Goal: Task Accomplishment & Management: Use online tool/utility

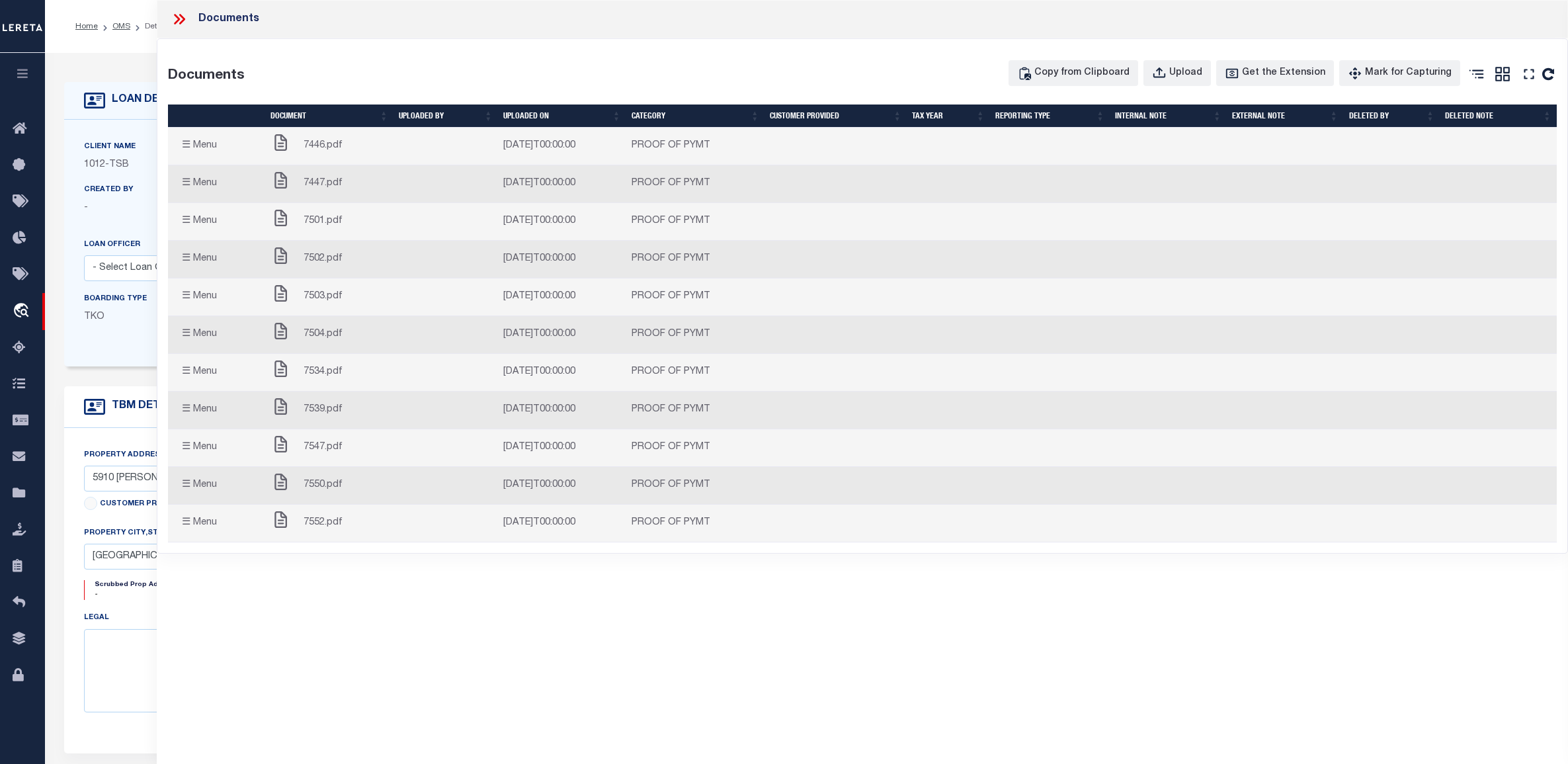
select select "False"
select select "56"
select select "NonEscrow"
select select "[GEOGRAPHIC_DATA]"
click at [180, 18] on icon at bounding box center [179, 18] width 17 height 17
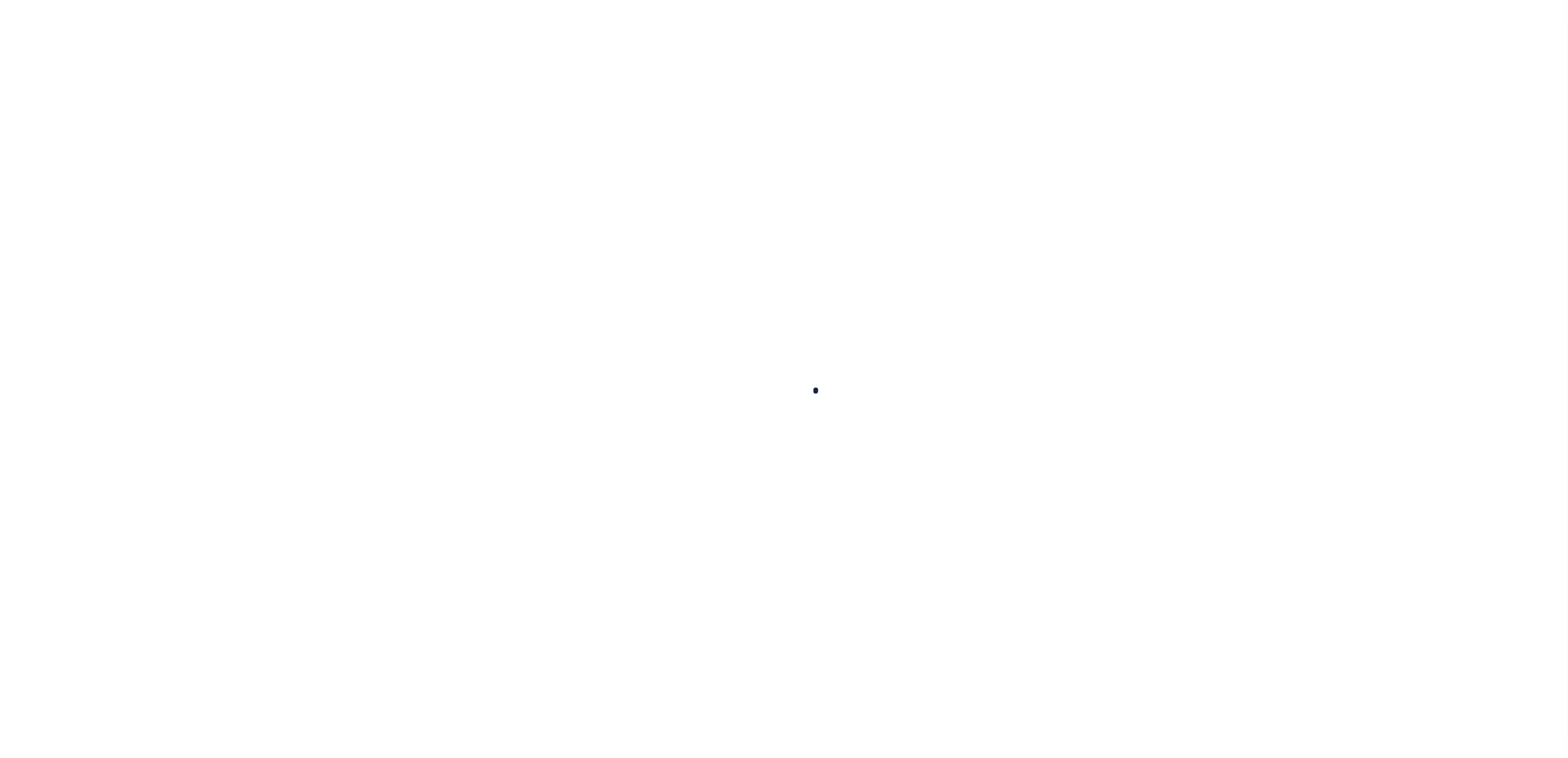
select select "200"
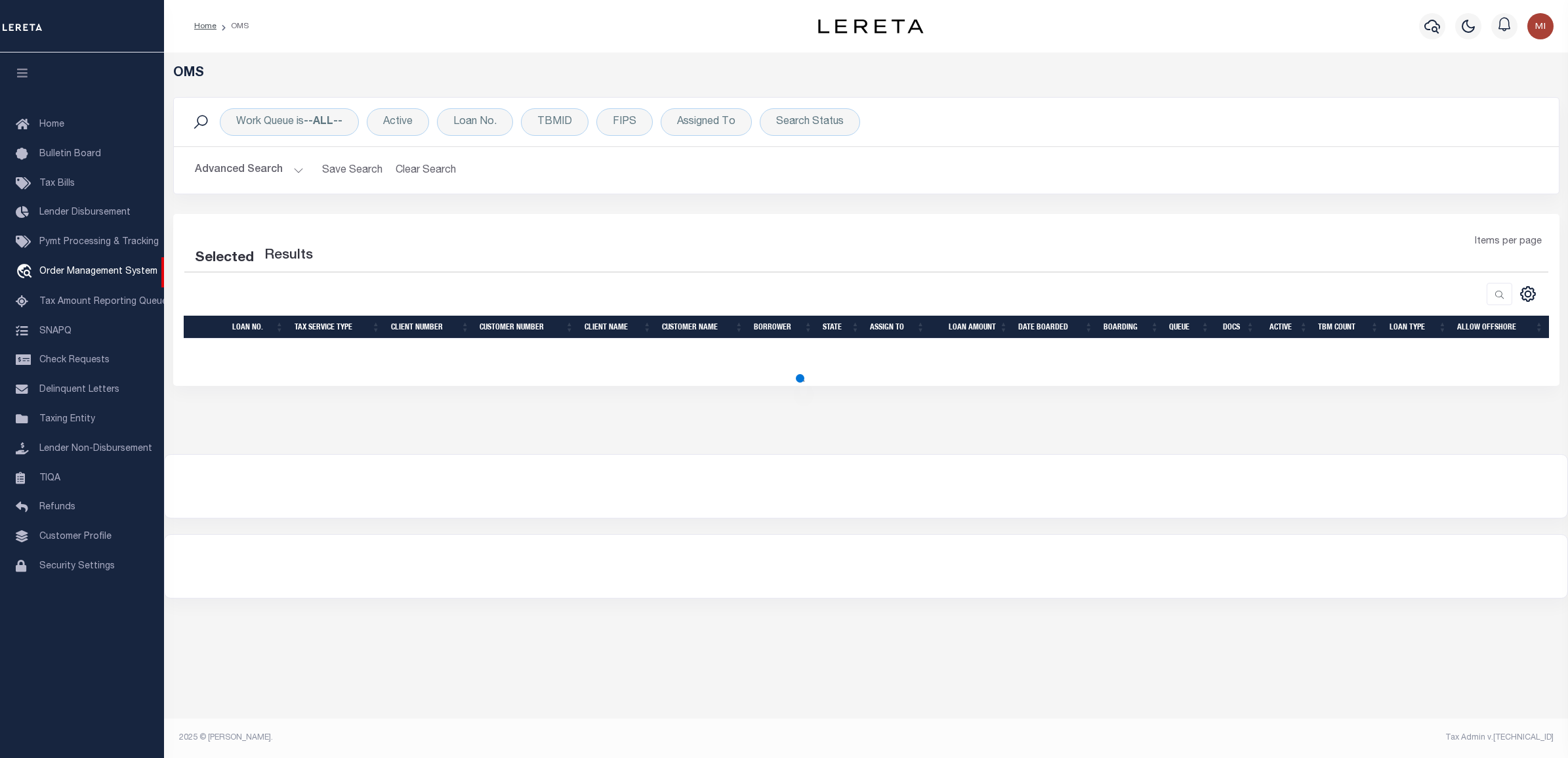
select select "200"
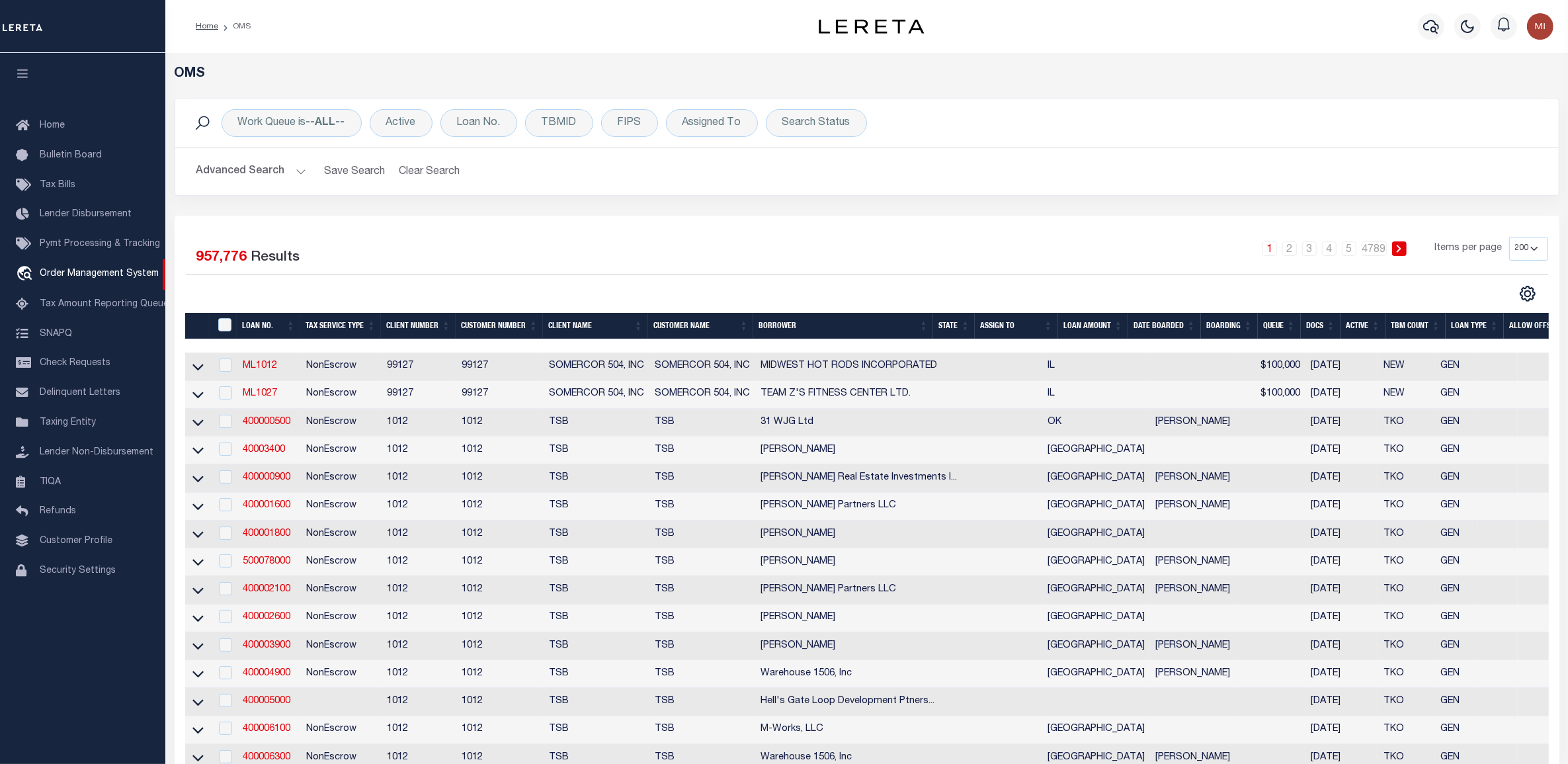
click at [1091, 263] on div "1 2 3 4 5 … 4789 Items per page 10 25 50 100 200" at bounding box center [1040, 253] width 1018 height 35
click at [275, 425] on link "400000500" at bounding box center [267, 422] width 47 height 10
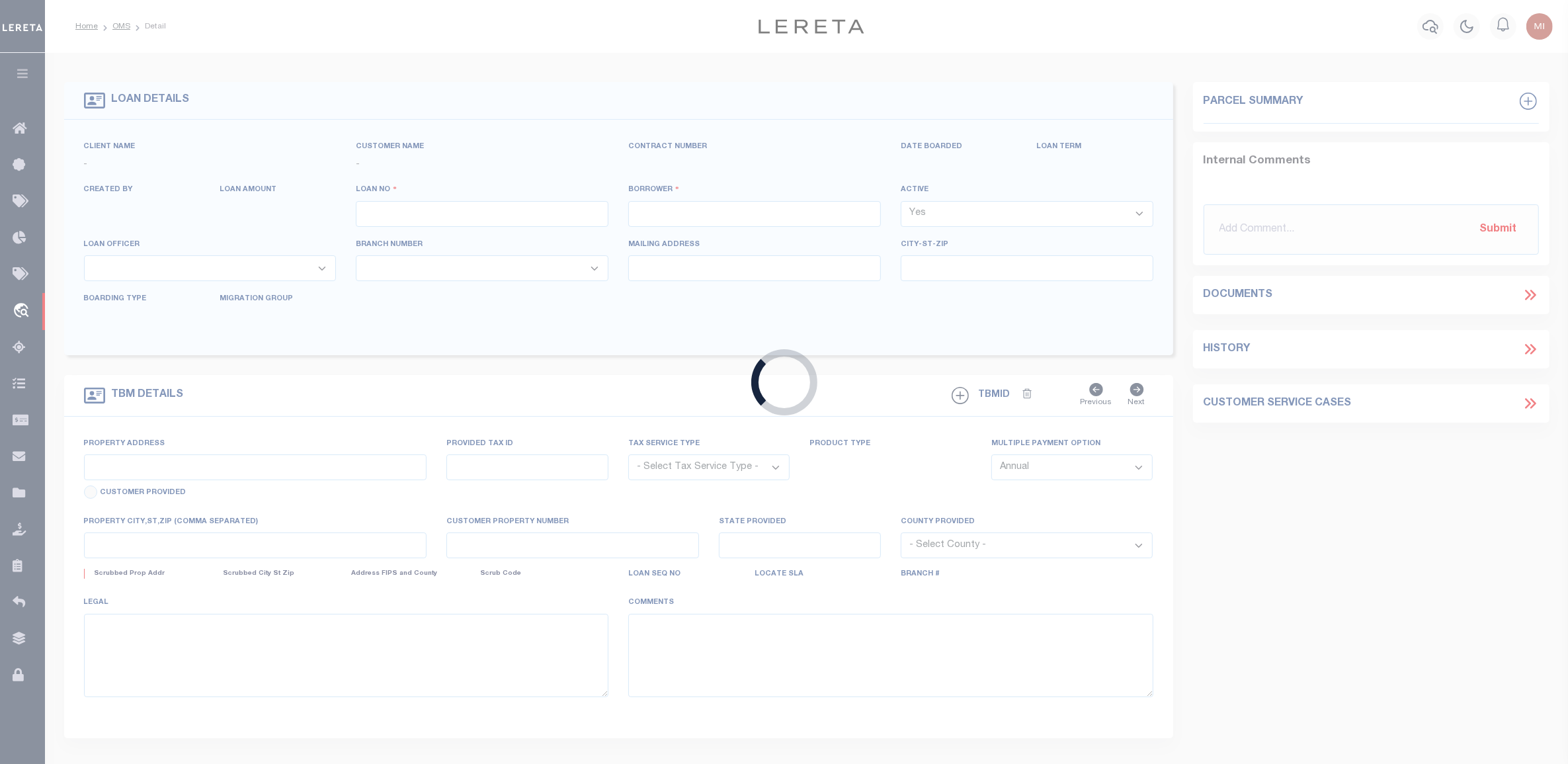
type input "400000500"
type input "31 WJG Ltd"
select select "False"
select select
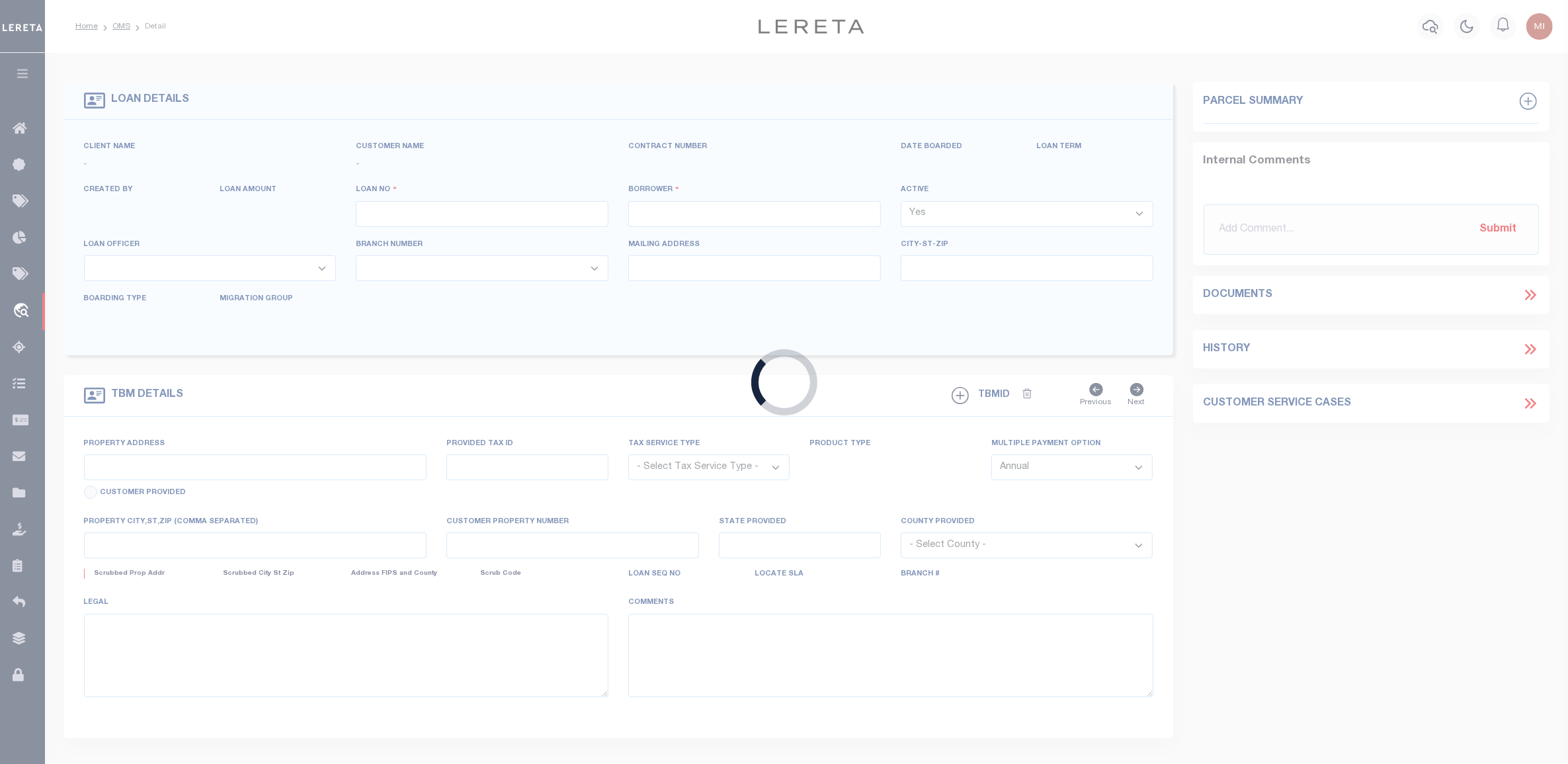
select select "NonEscrow"
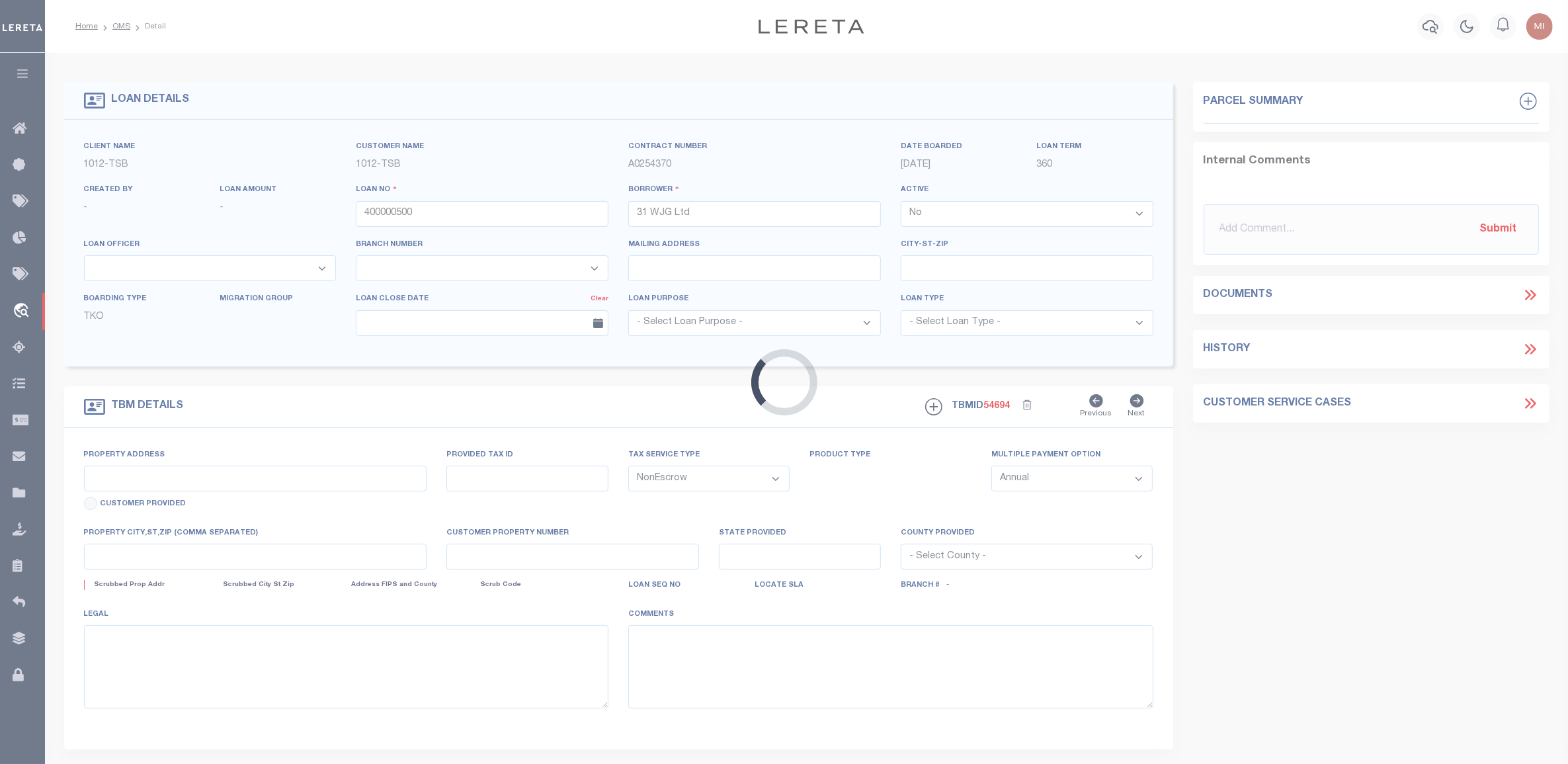
select select "4117"
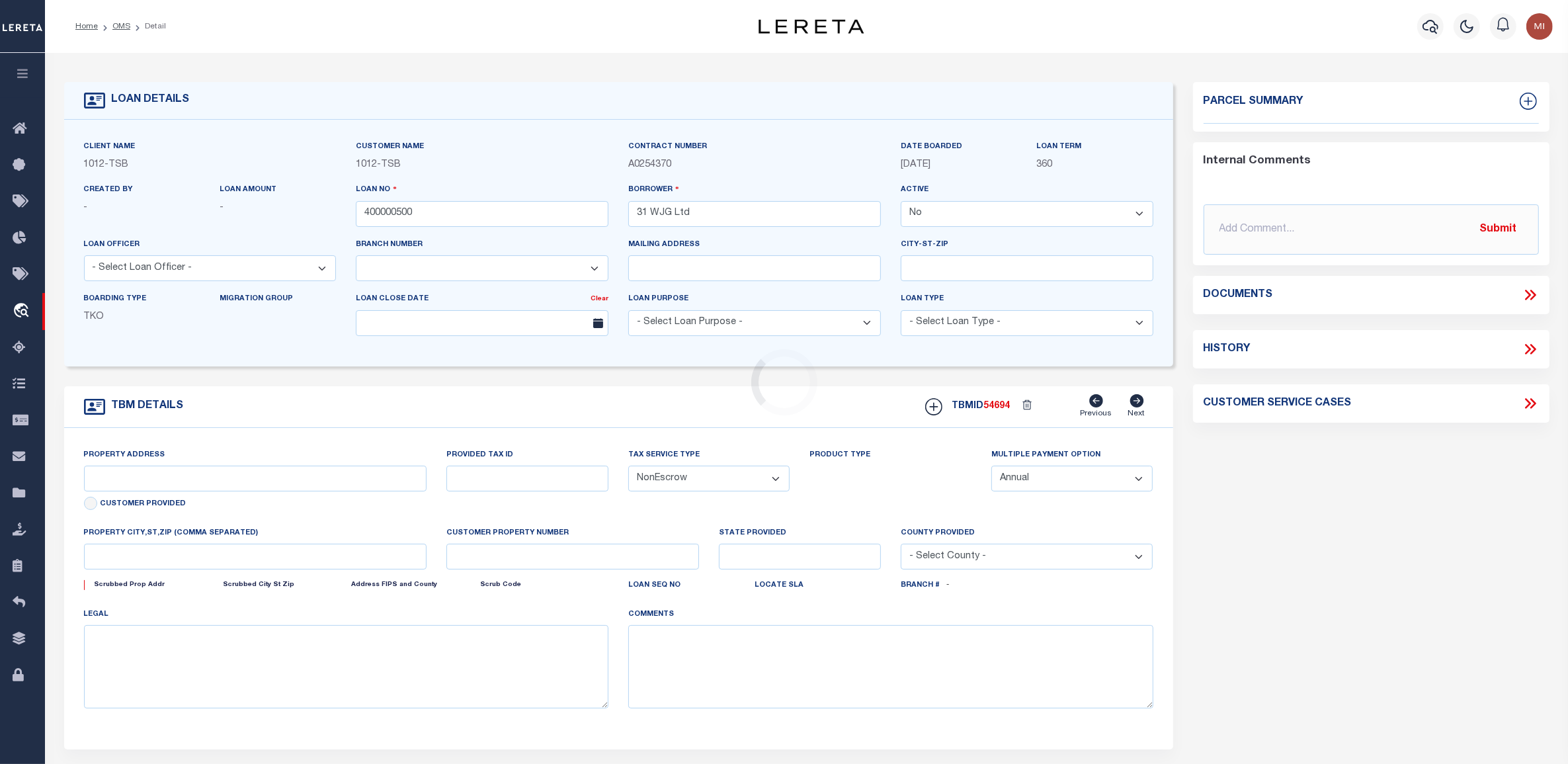
type input "3314 Memorial"
select select
type input "Tulsa OK 74115"
type input "OK"
select select "Tulsa"
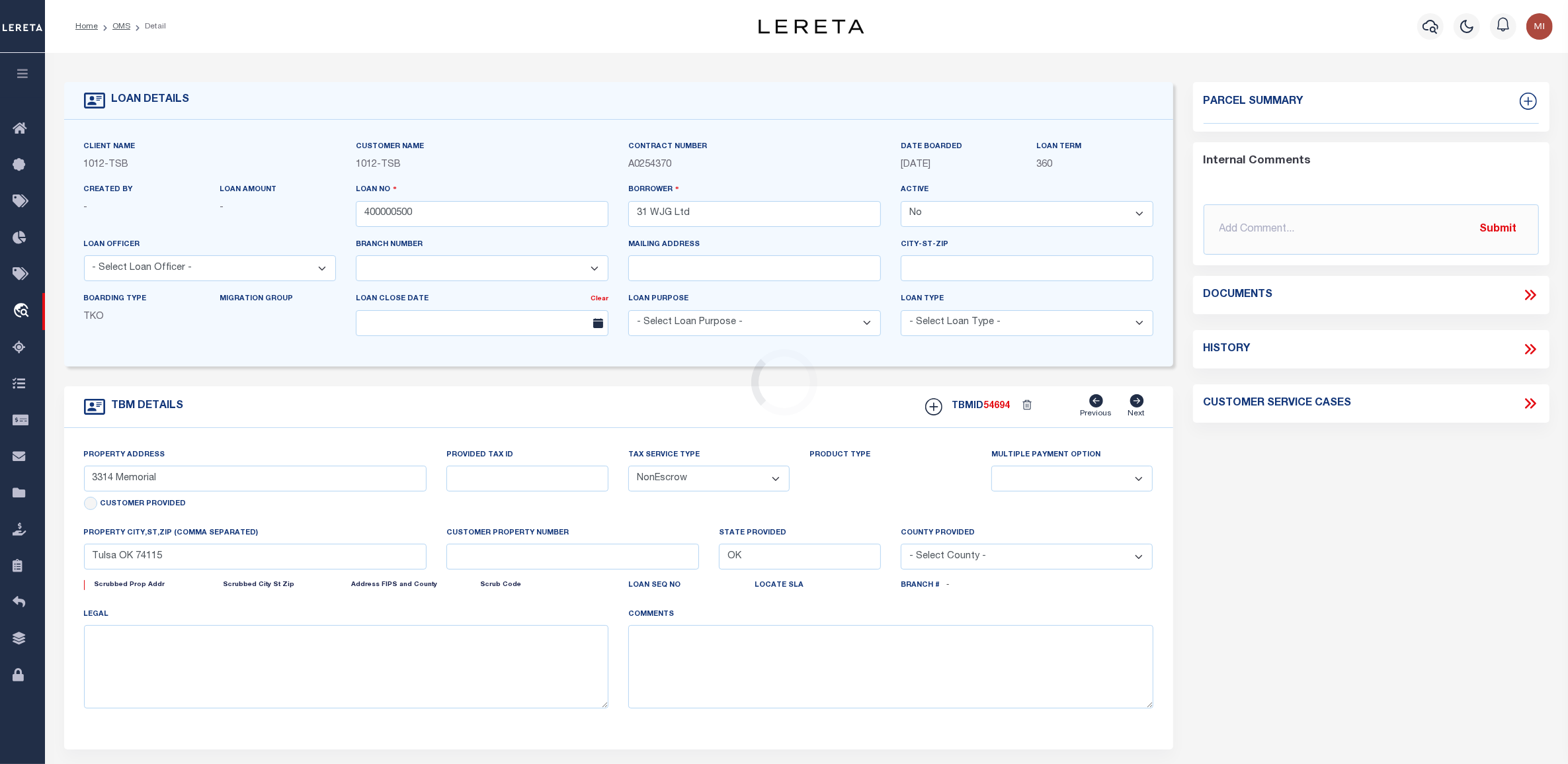
type textarea "Airplane Hanger"
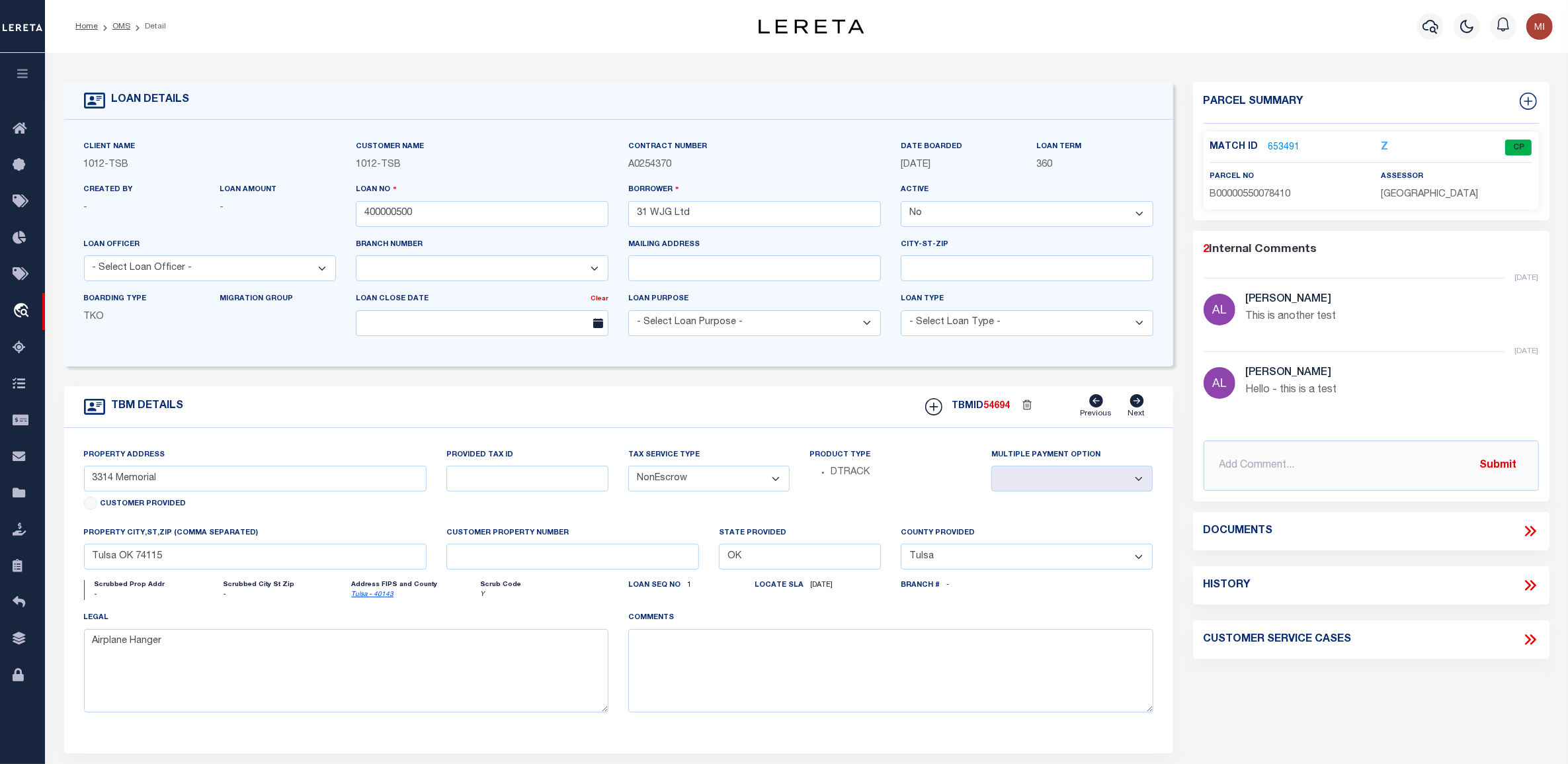
click at [1533, 527] on icon at bounding box center [1530, 531] width 17 height 17
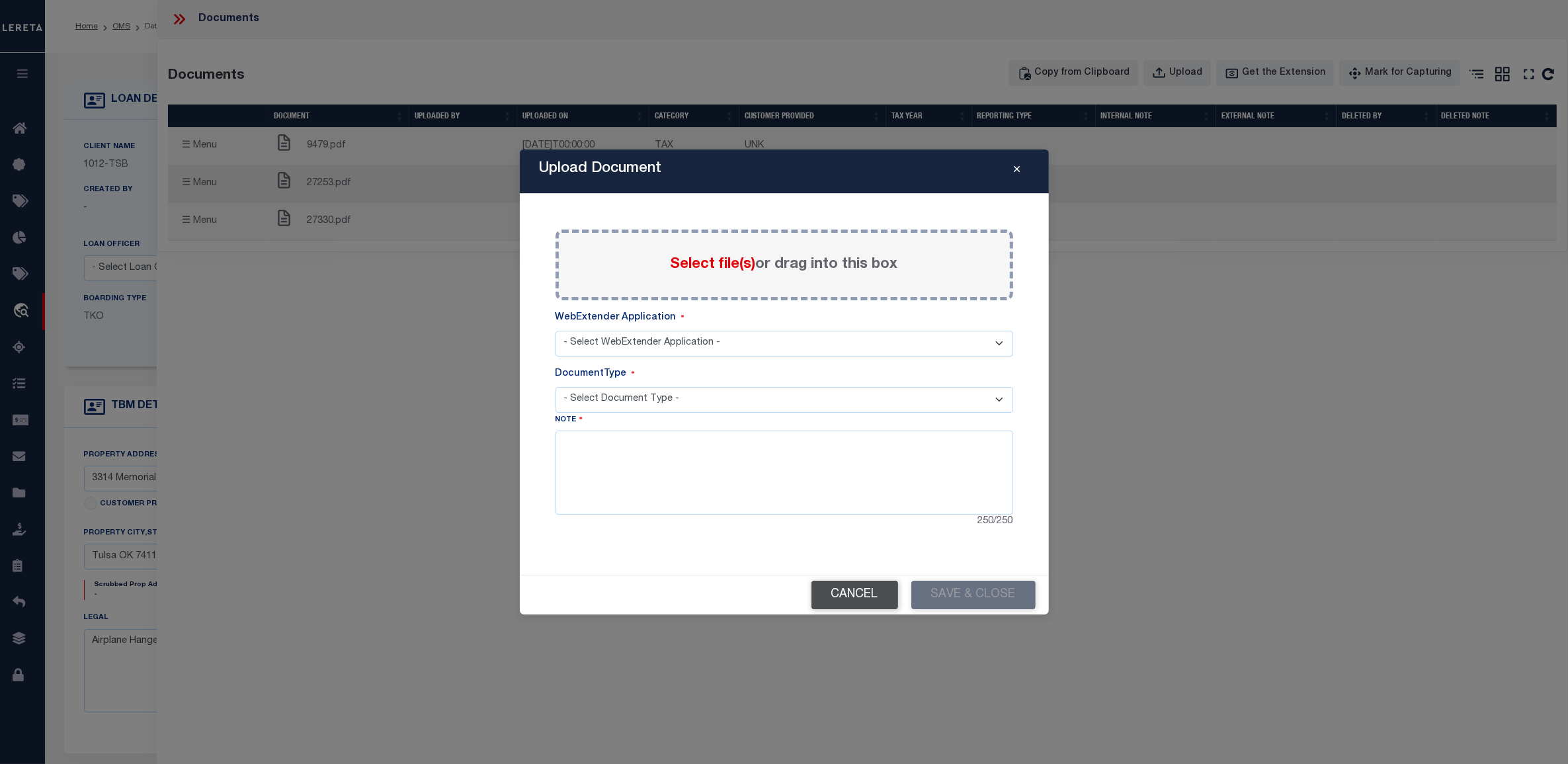
click at [854, 601] on button "Cancel" at bounding box center [854, 595] width 86 height 28
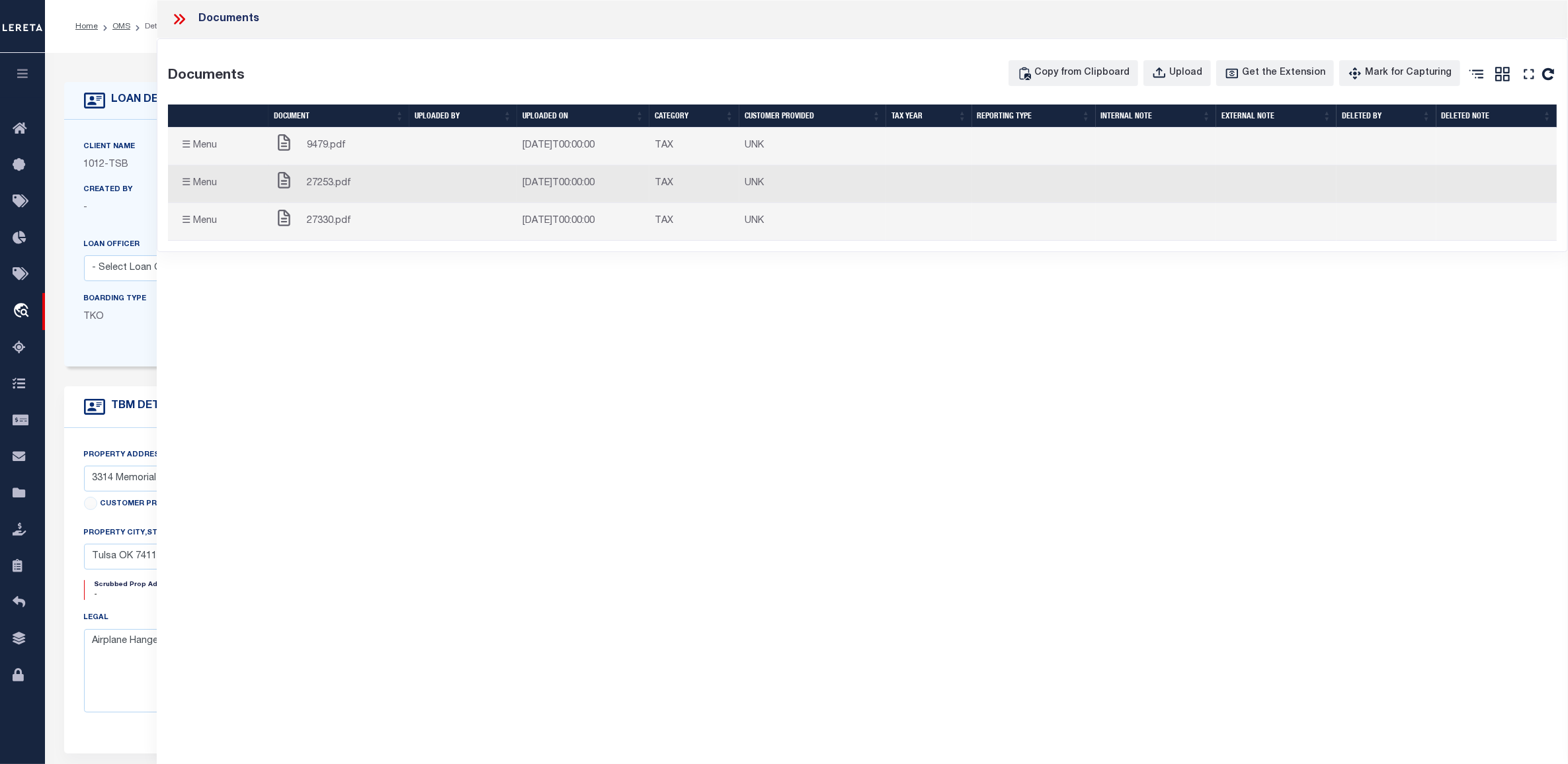
click at [189, 17] on div at bounding box center [185, 18] width 28 height 17
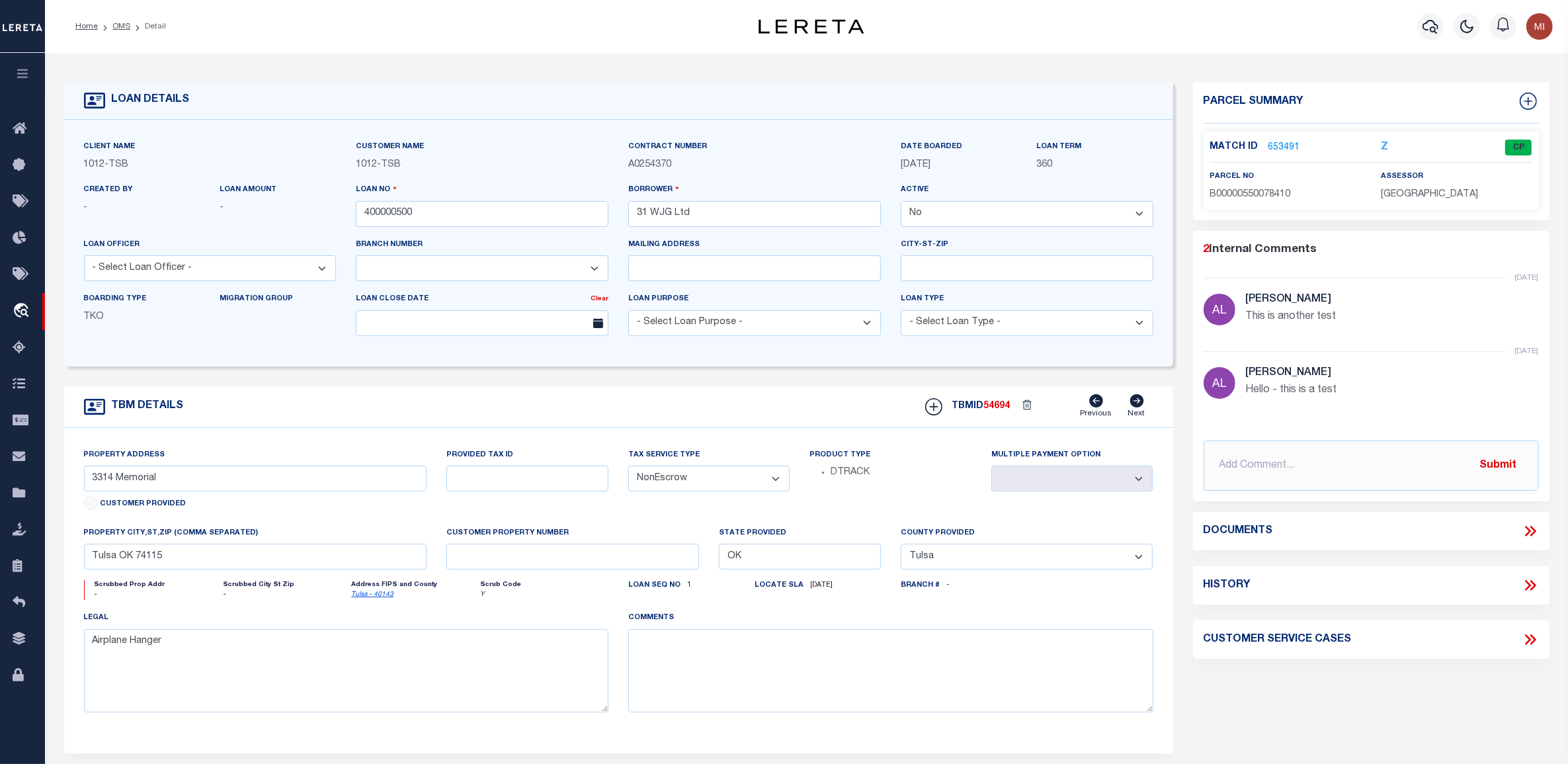
click at [1284, 146] on link "653491" at bounding box center [1284, 148] width 32 height 14
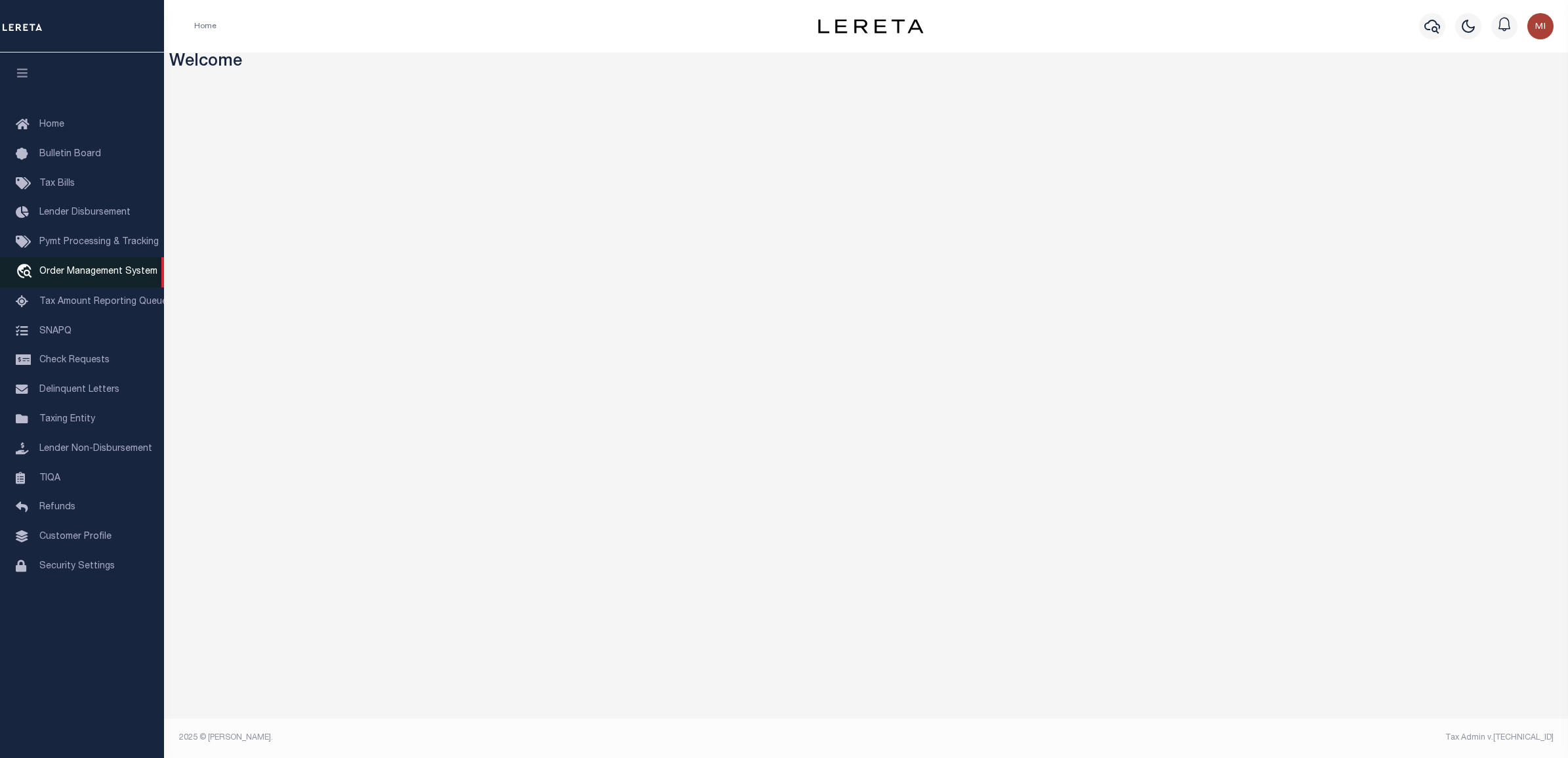
click at [74, 270] on span "Order Management System" at bounding box center [98, 271] width 118 height 10
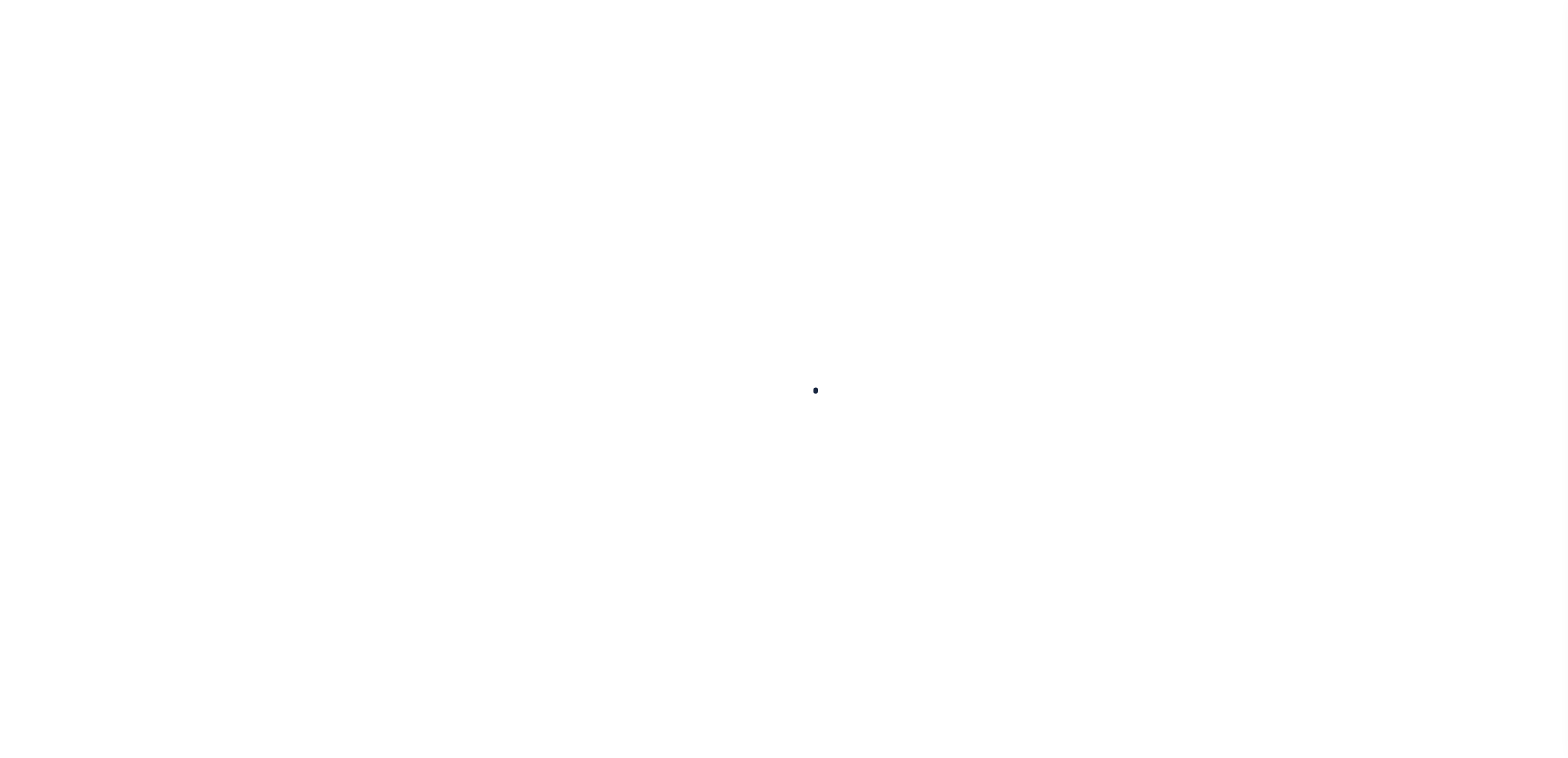
select select "200"
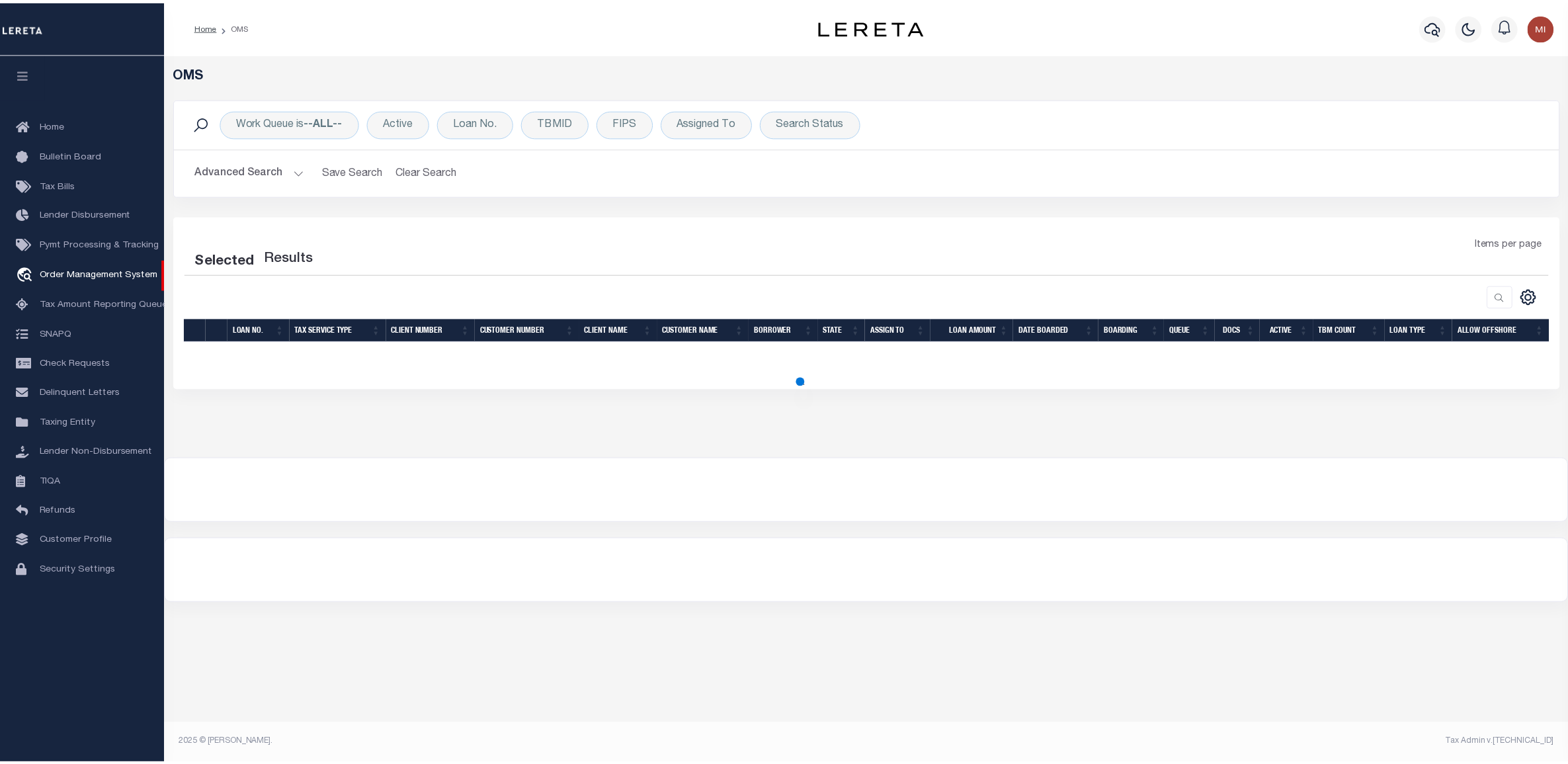
select select "200"
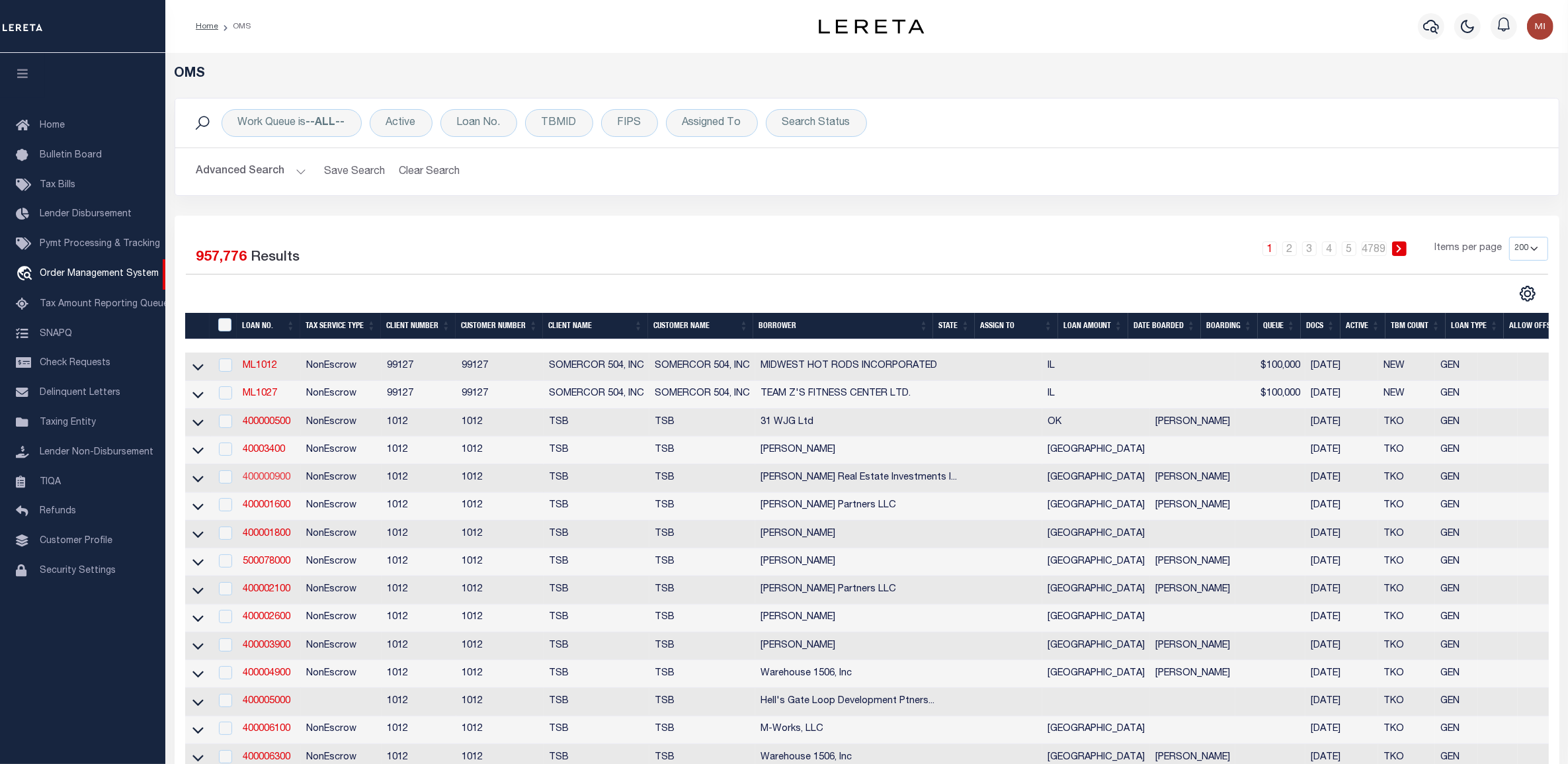
click at [267, 480] on link "400000900" at bounding box center [267, 477] width 47 height 10
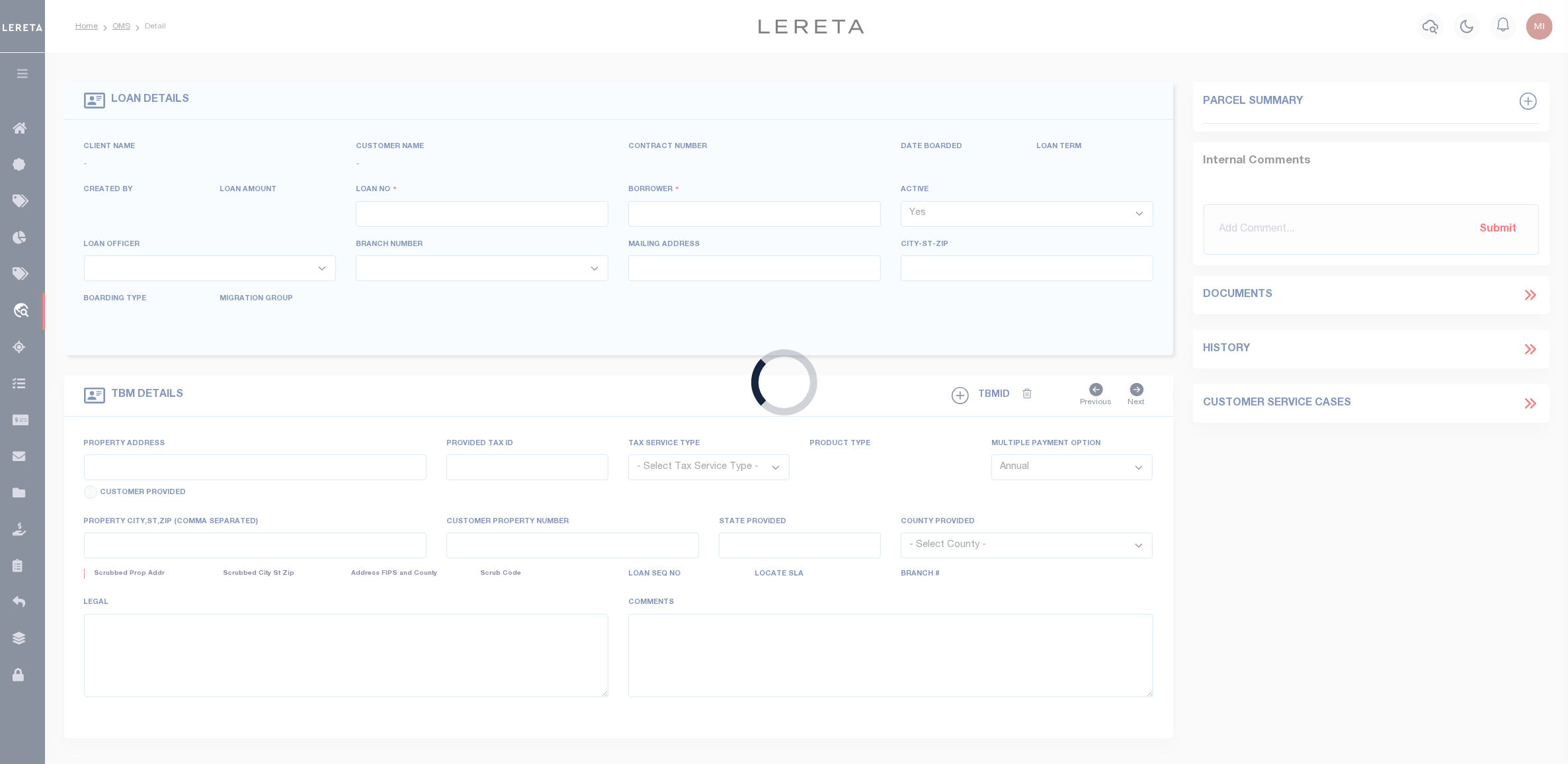
type input "400000900"
type input "[PERSON_NAME] Real Estate Investments Inc"
select select "False"
select select
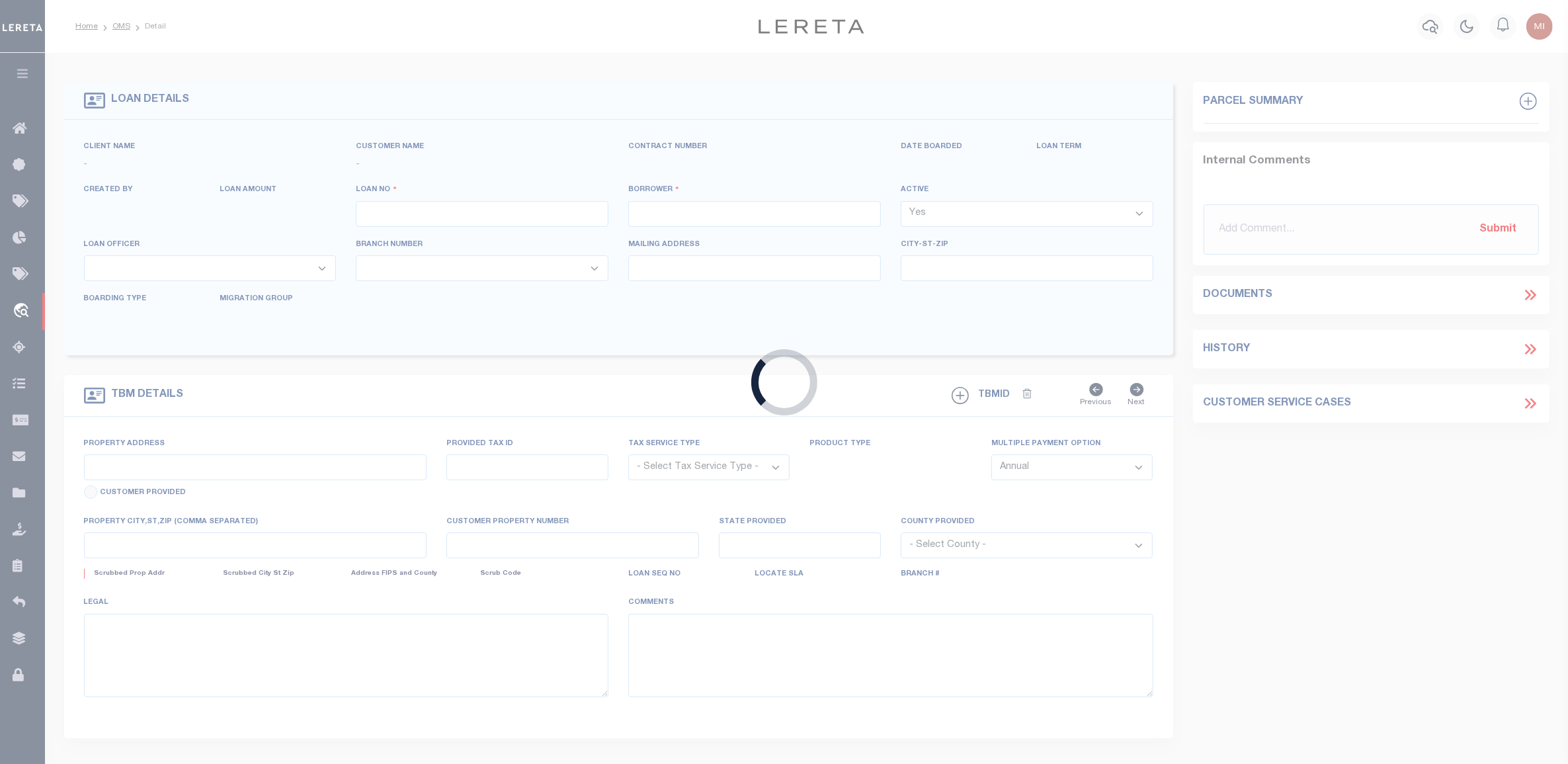
select select "NonEscrow"
select select "4117"
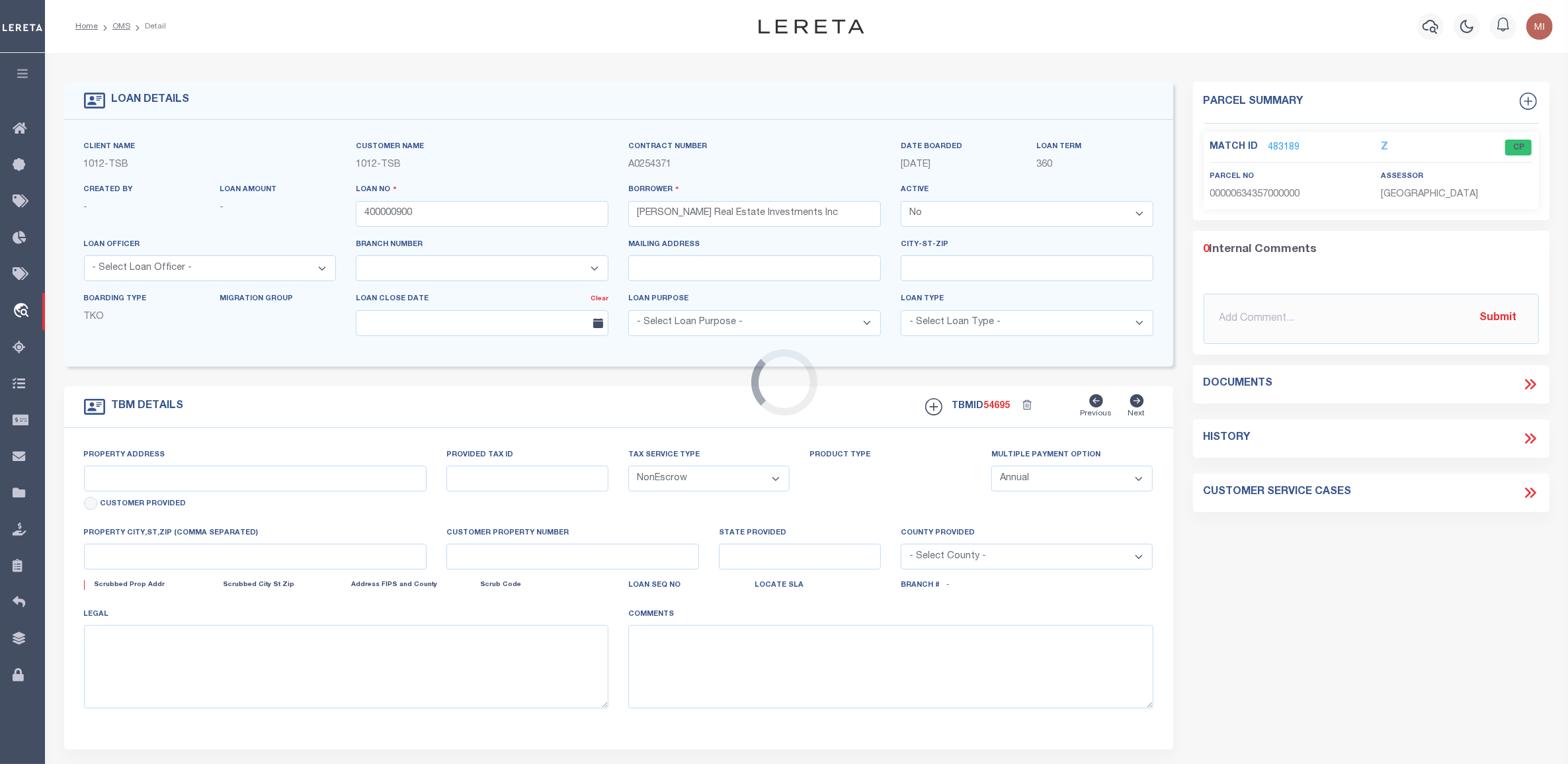
type input "1025 [PERSON_NAME]"
select select
type input "Dallas TX 75207"
type input "[GEOGRAPHIC_DATA]"
select select "[GEOGRAPHIC_DATA]"
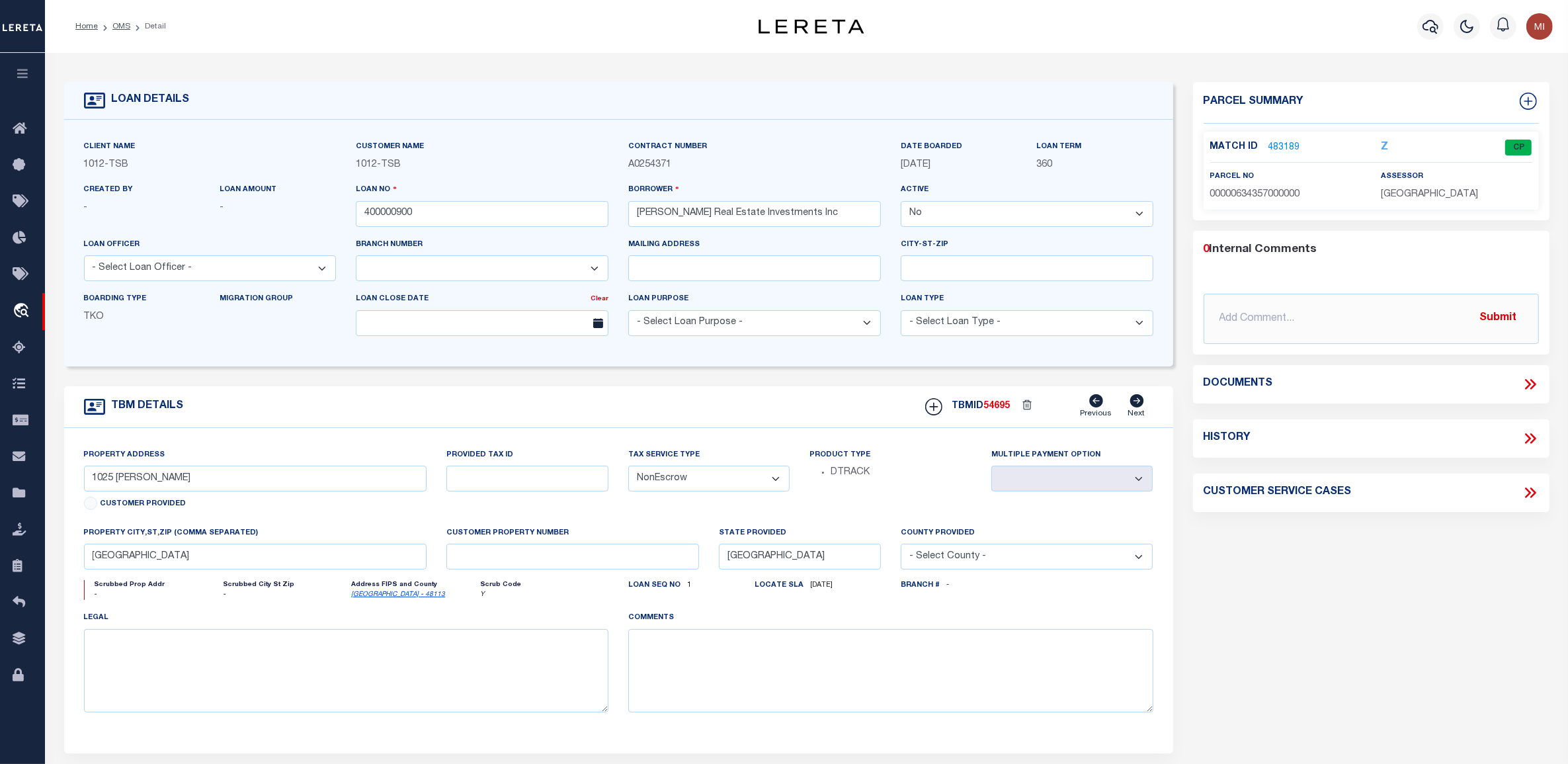
click at [1297, 146] on link "483189" at bounding box center [1284, 148] width 32 height 14
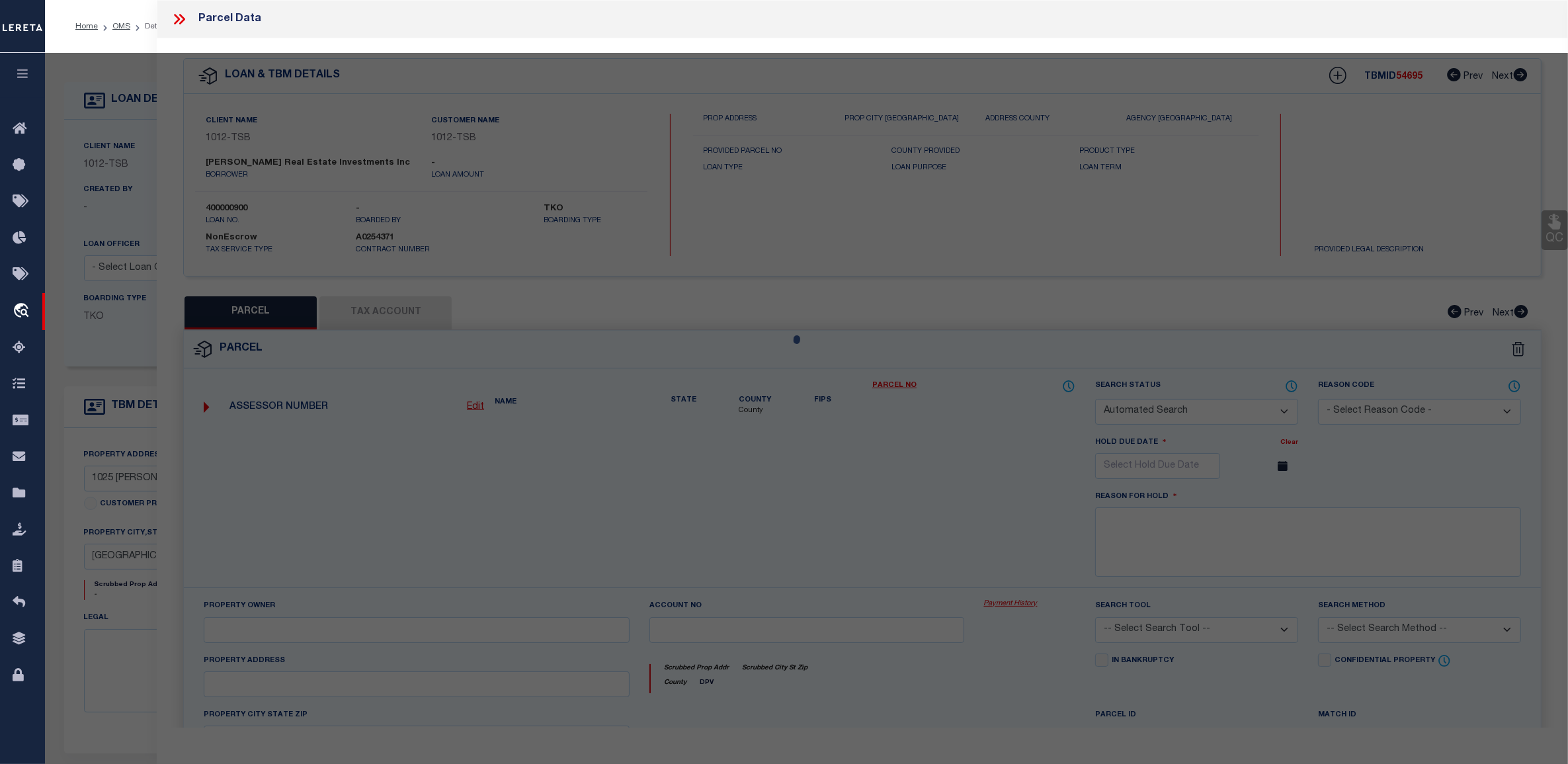
checkbox input "false"
select select "CP"
type input "SCRANTON HOLDINGS CORP"
type input "00000634357000000"
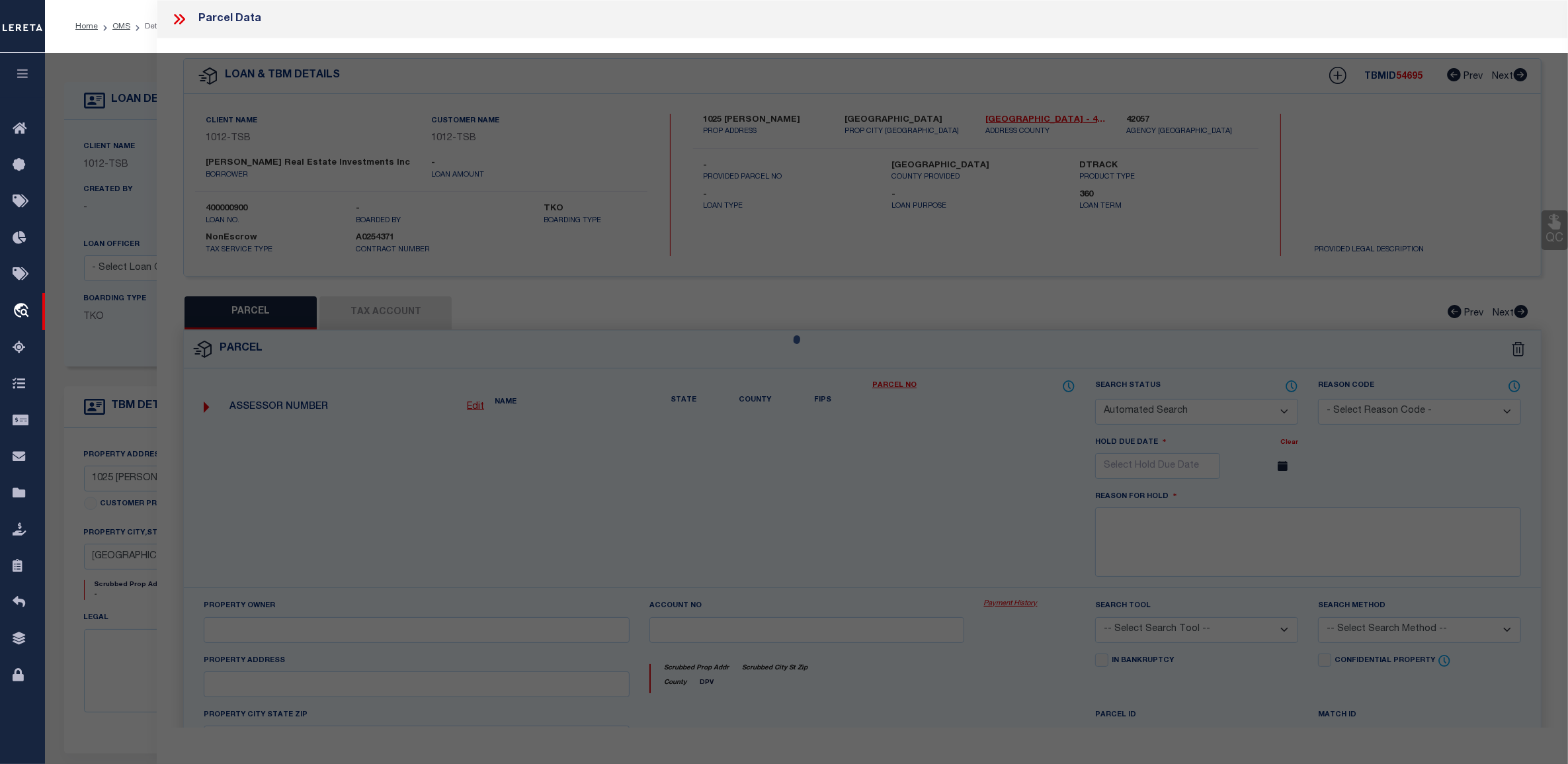
type input "1025 [PERSON_NAME]"
type input "DALLAS TX"
type textarea "[GEOGRAPHIC_DATA] 5 BLK 14/6844 PT LT 23 ;45X200 45FR LOT 22 INT201400200849 DD…"
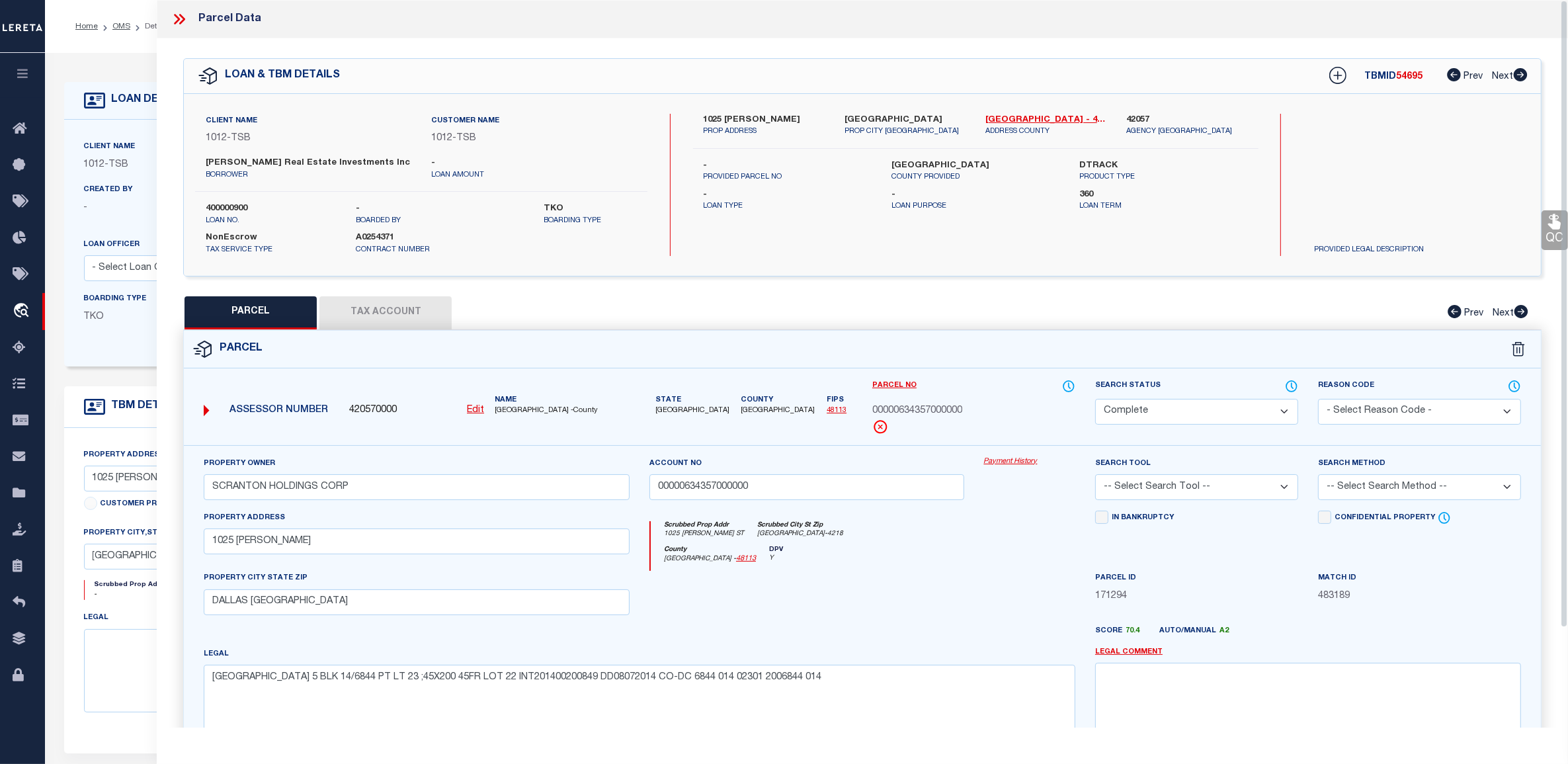
click at [400, 310] on button "Tax Account" at bounding box center [385, 313] width 132 height 33
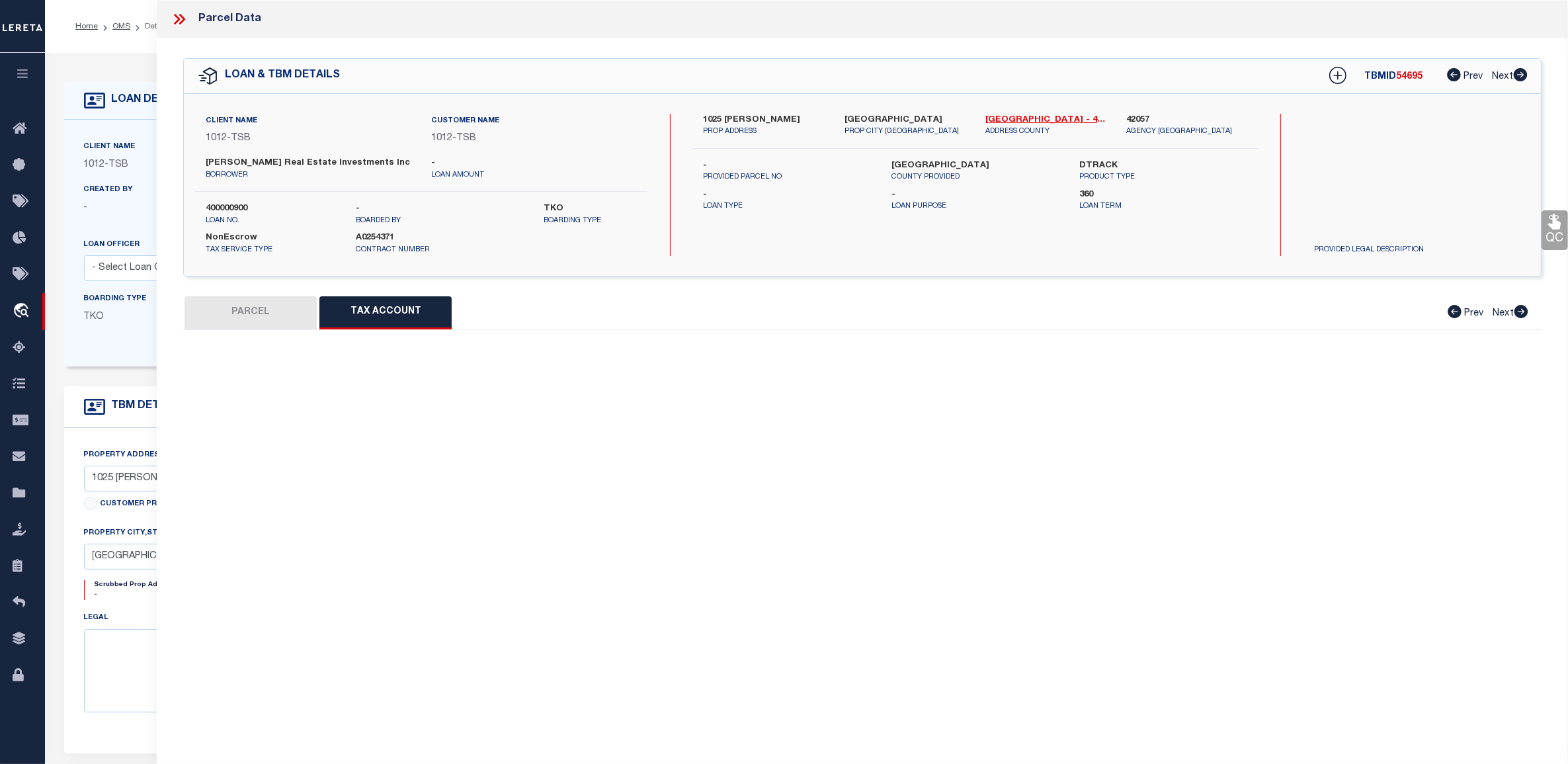
select select "100"
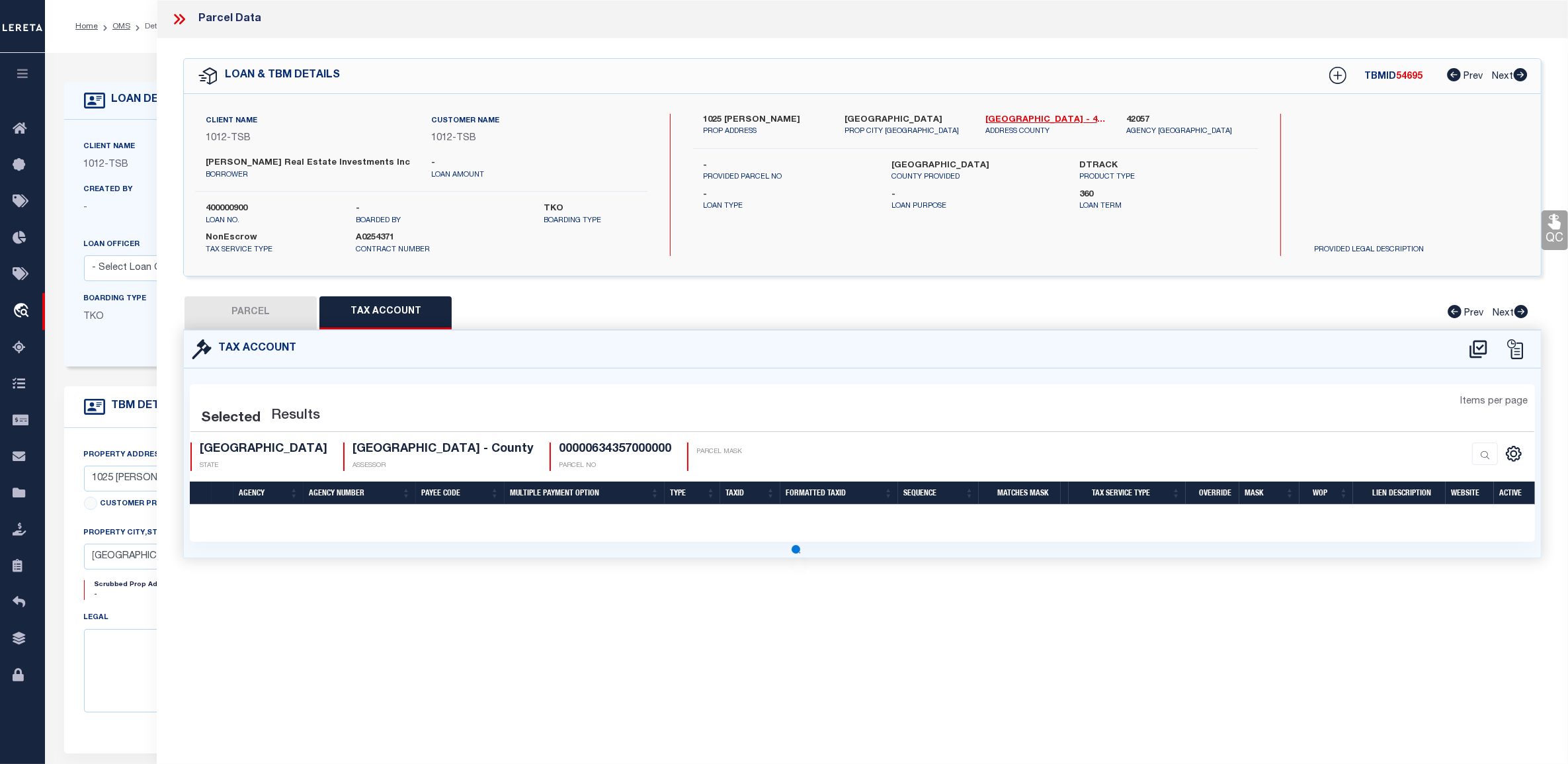
select select "100"
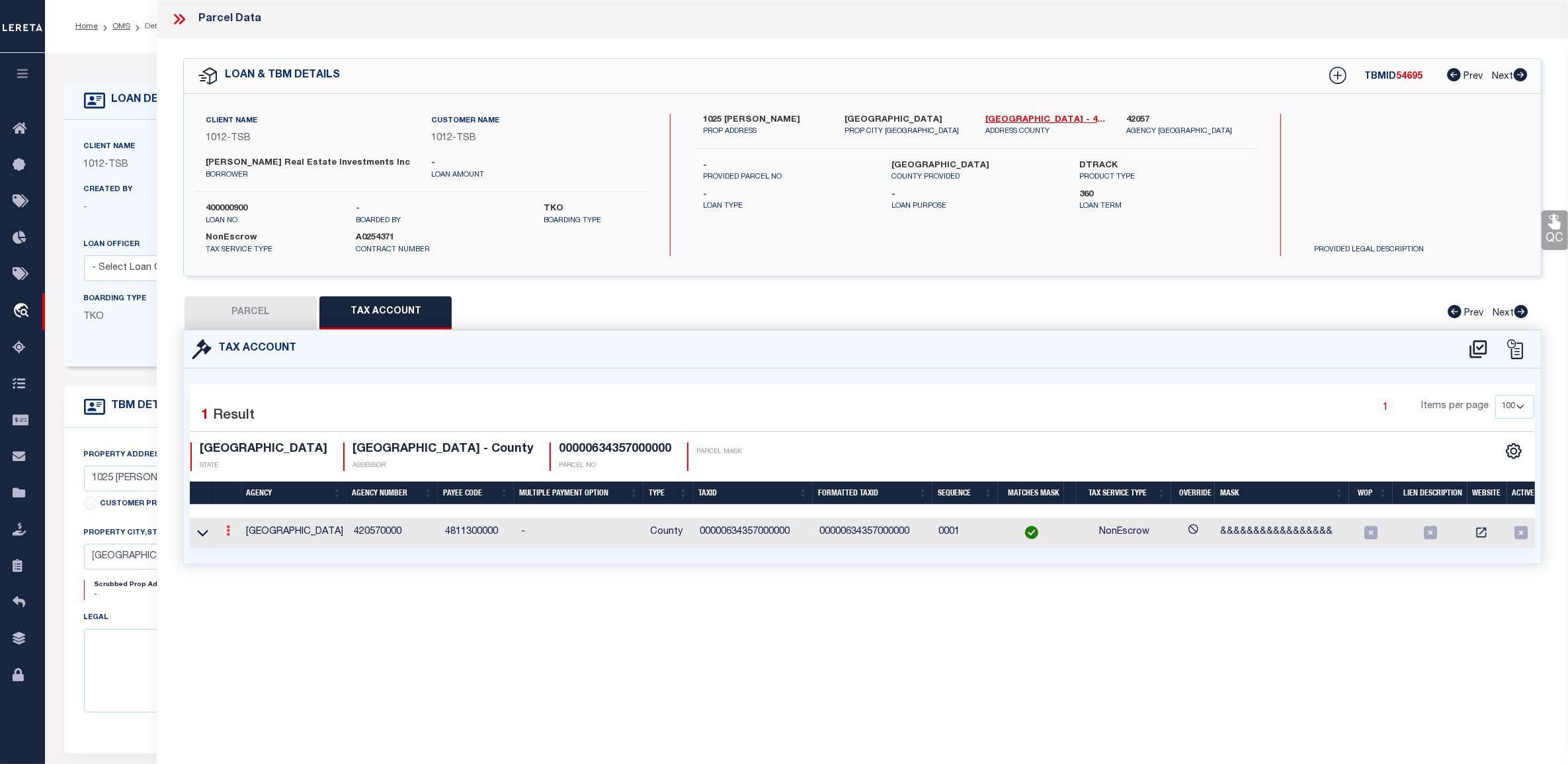
click at [231, 531] on link at bounding box center [228, 532] width 15 height 10
click at [229, 531] on icon at bounding box center [228, 531] width 4 height 10
click at [253, 313] on button "PARCEL" at bounding box center [250, 313] width 132 height 33
select select "AS"
checkbox input "false"
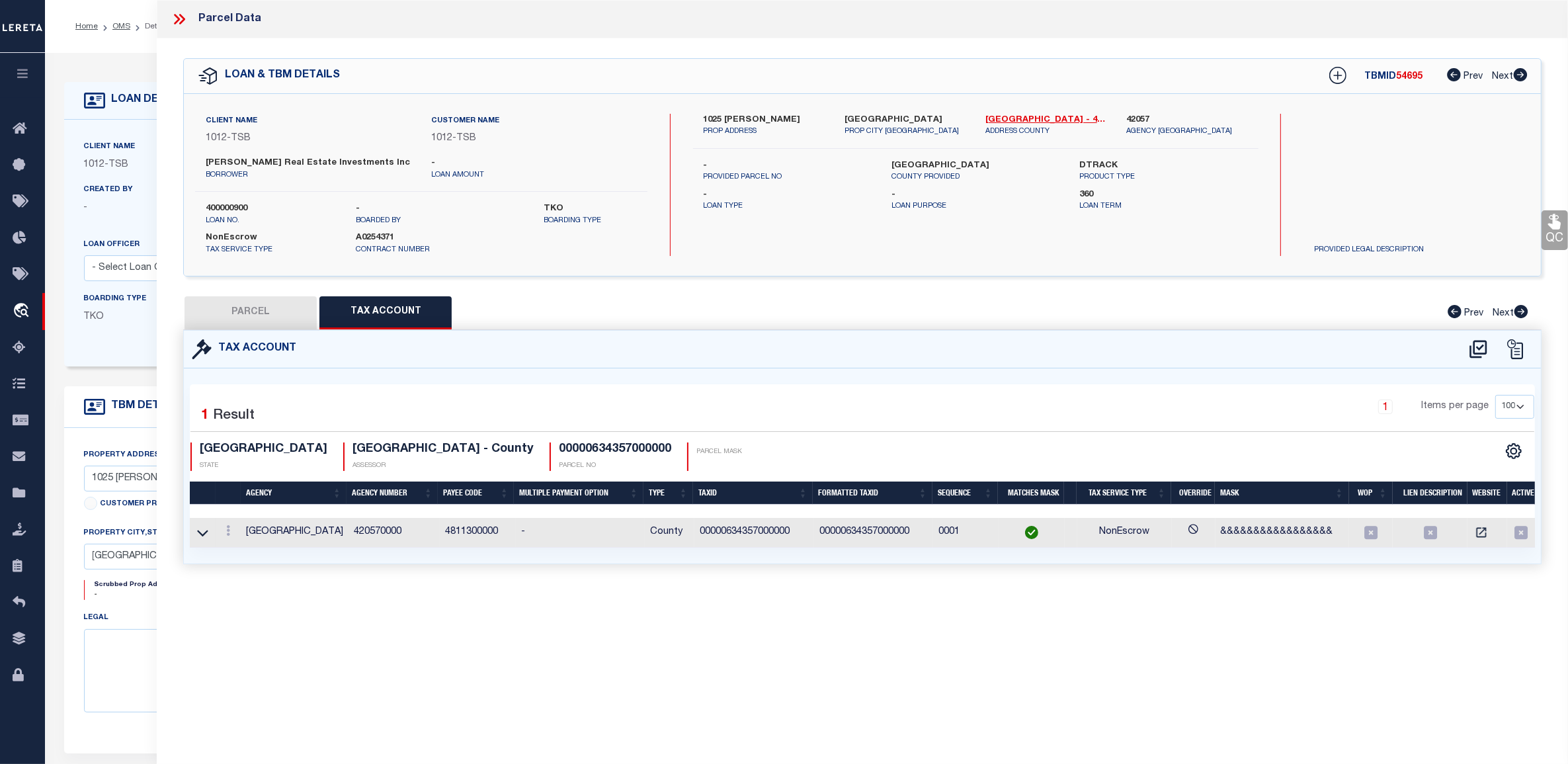
checkbox input "false"
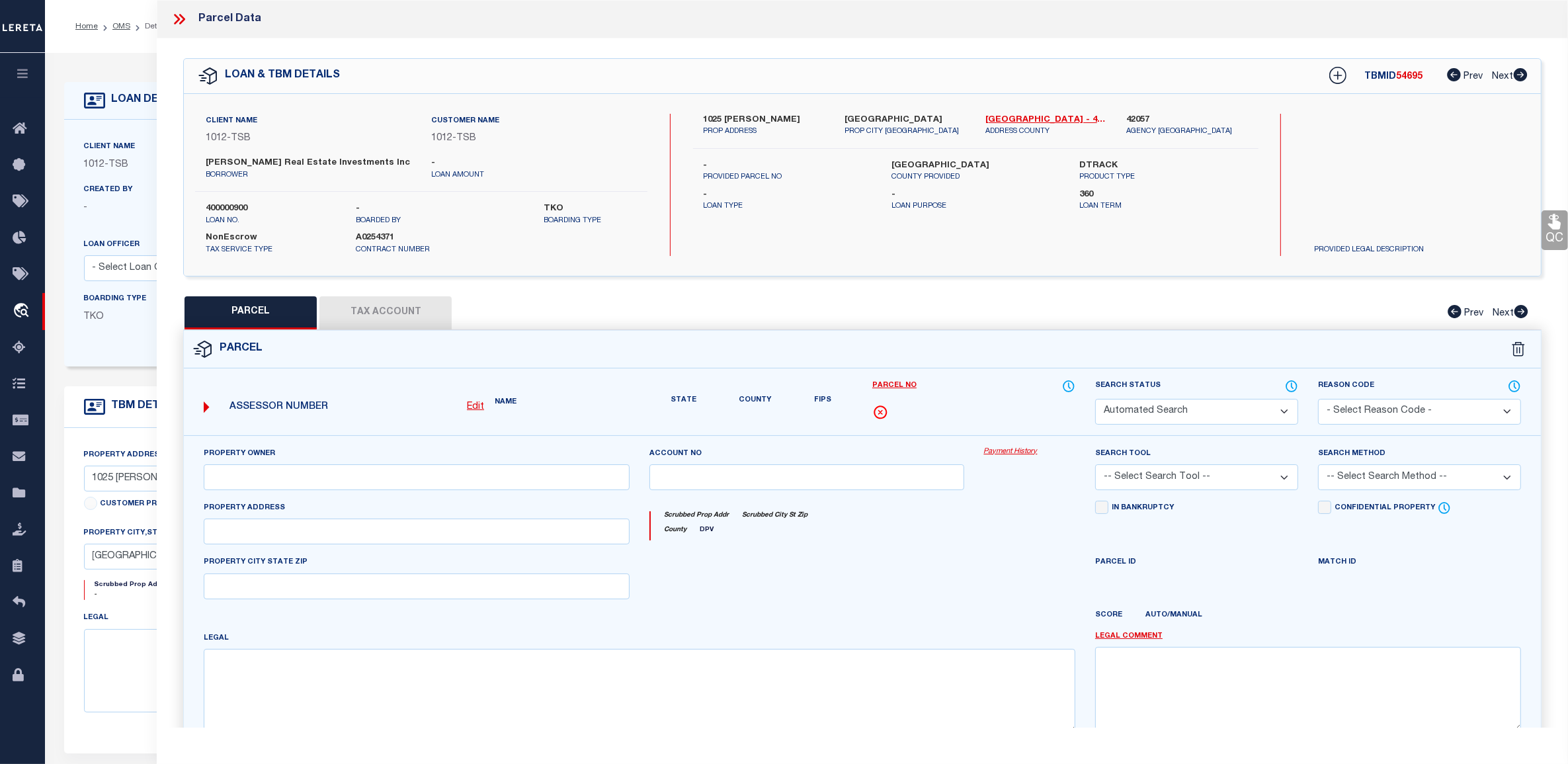
select select "CP"
type input "SCRANTON HOLDINGS CORP"
type input "00000634357000000"
type input "1025 [PERSON_NAME]"
type input "DALLAS TX"
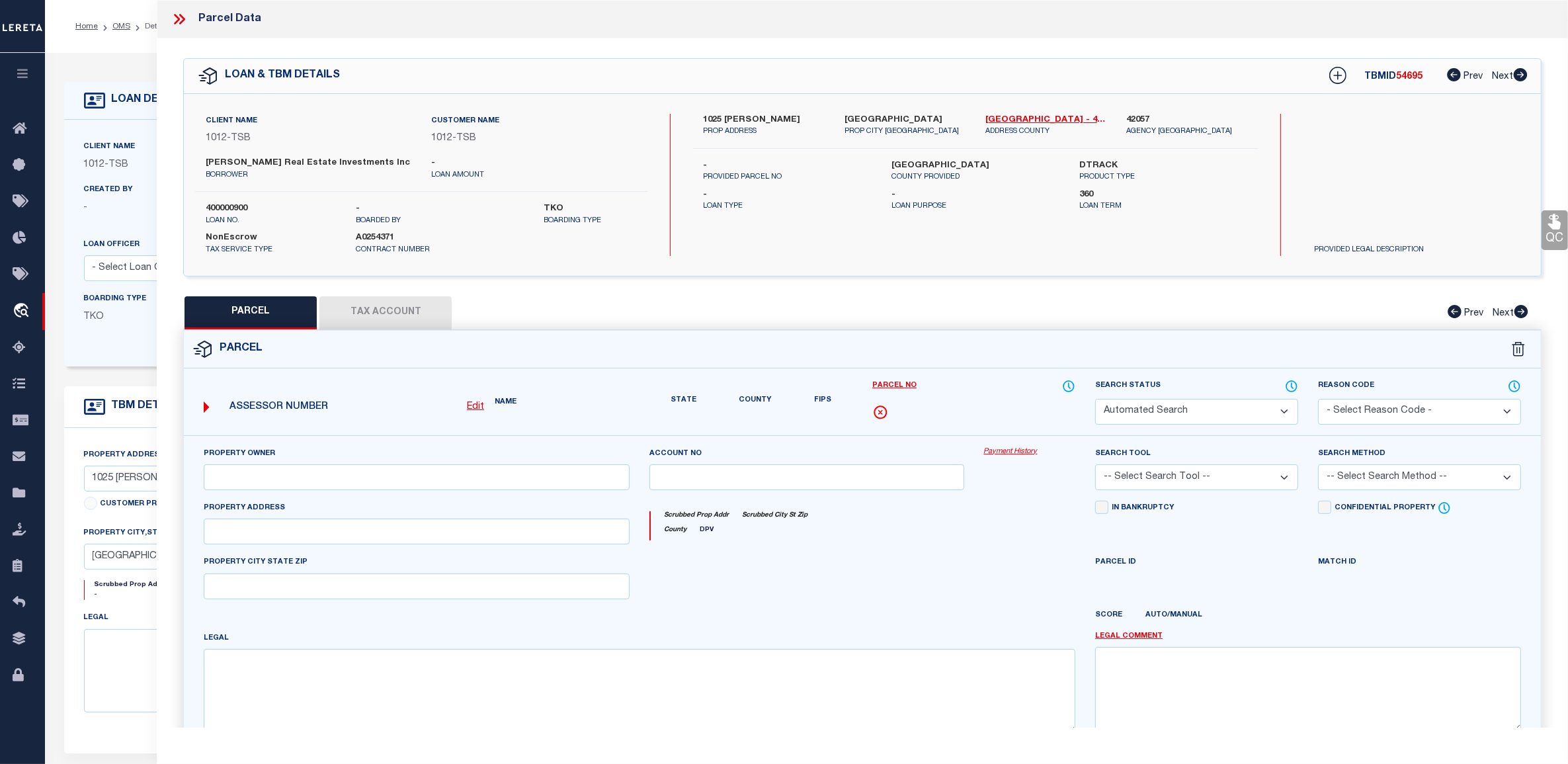
type textarea "[GEOGRAPHIC_DATA] 5 BLK 14/6844 PT LT 23 ;45X200 45FR LOT 22 INT201400200849 DD…"
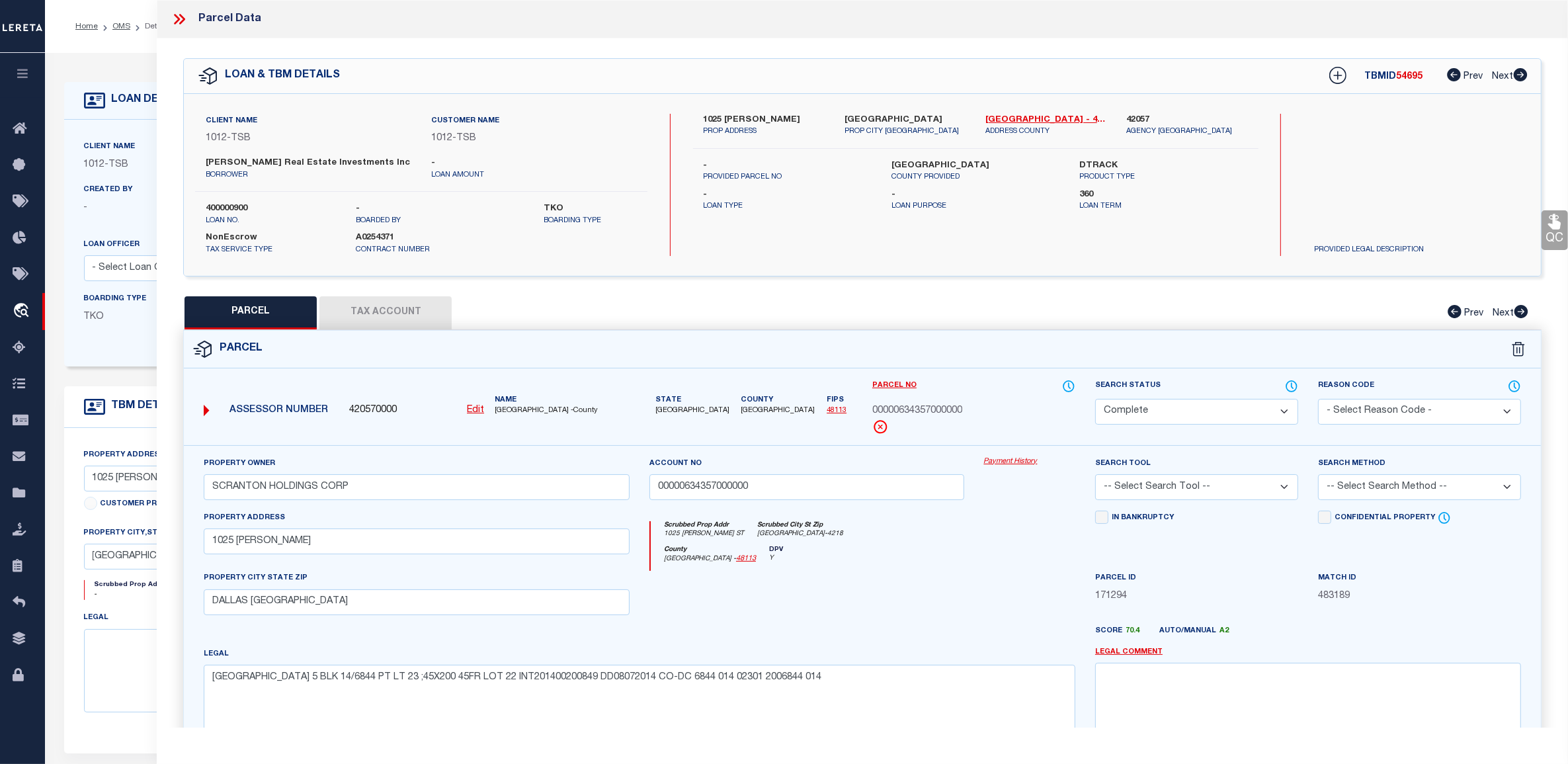
click at [1023, 460] on link "Payment History" at bounding box center [1030, 462] width 92 height 11
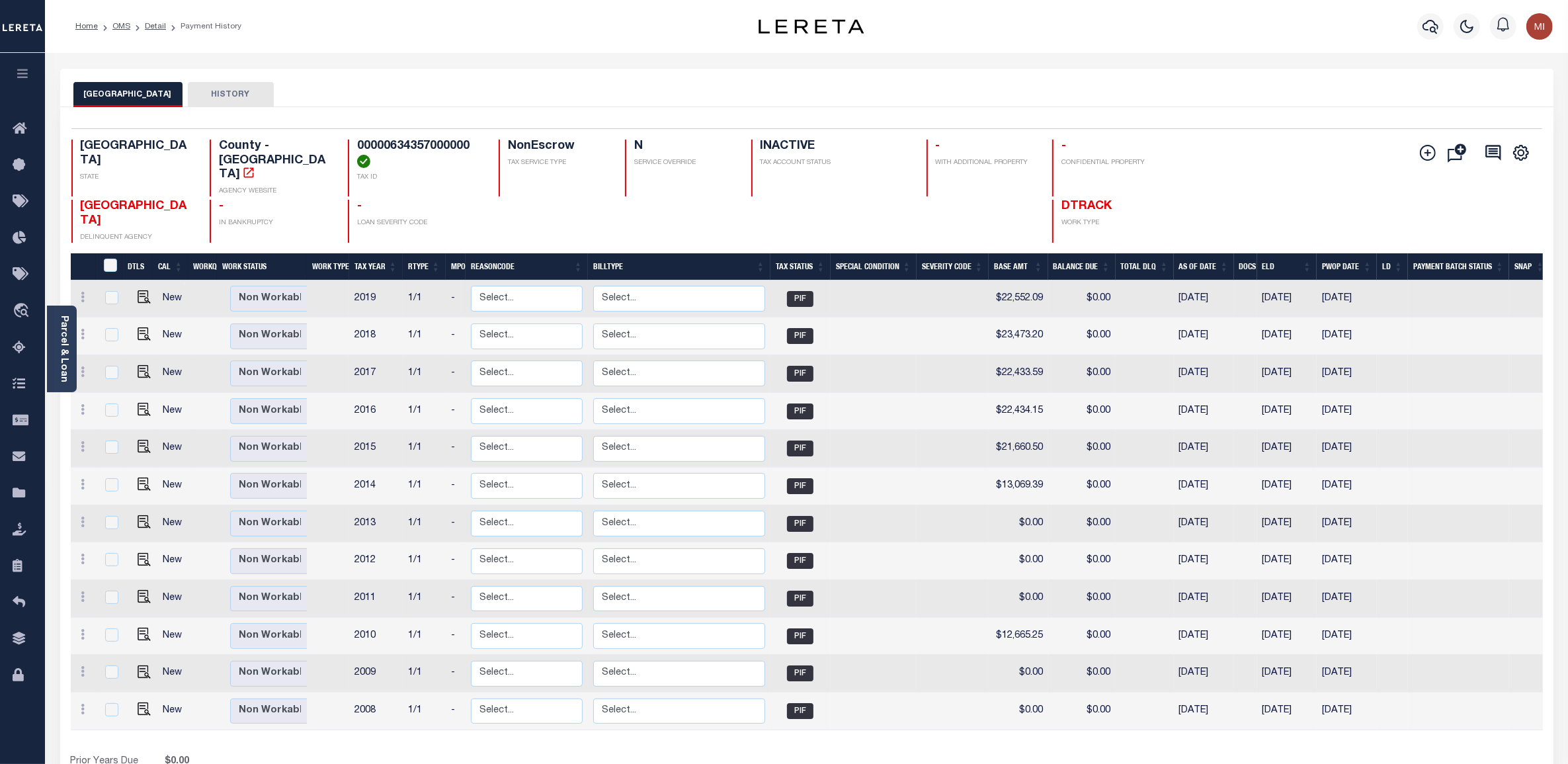
click at [1248, 281] on td at bounding box center [1245, 299] width 23 height 38
checkbox input "true"
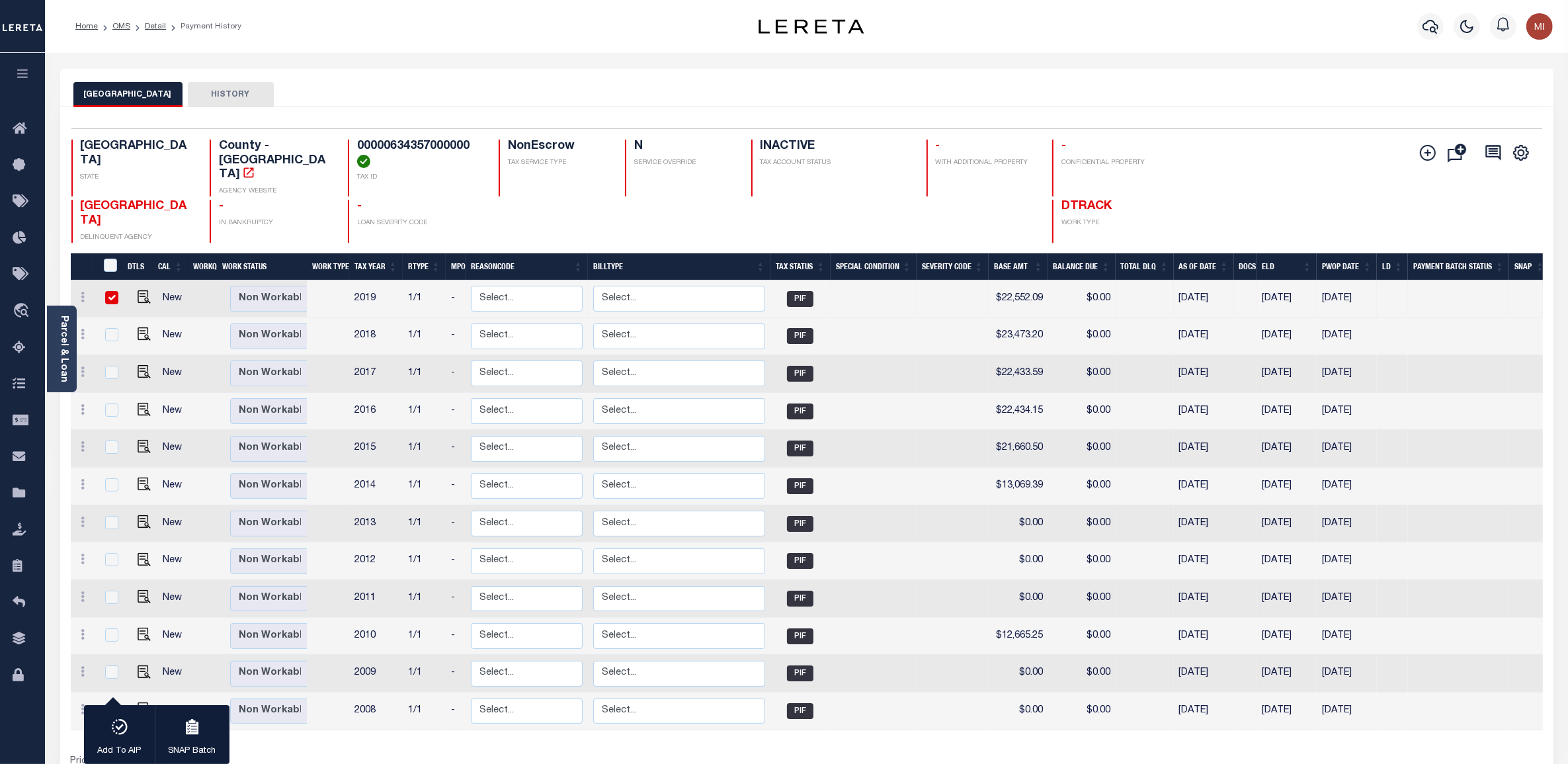
click at [109, 291] on input "checkbox" at bounding box center [112, 298] width 13 height 13
checkbox input "false"
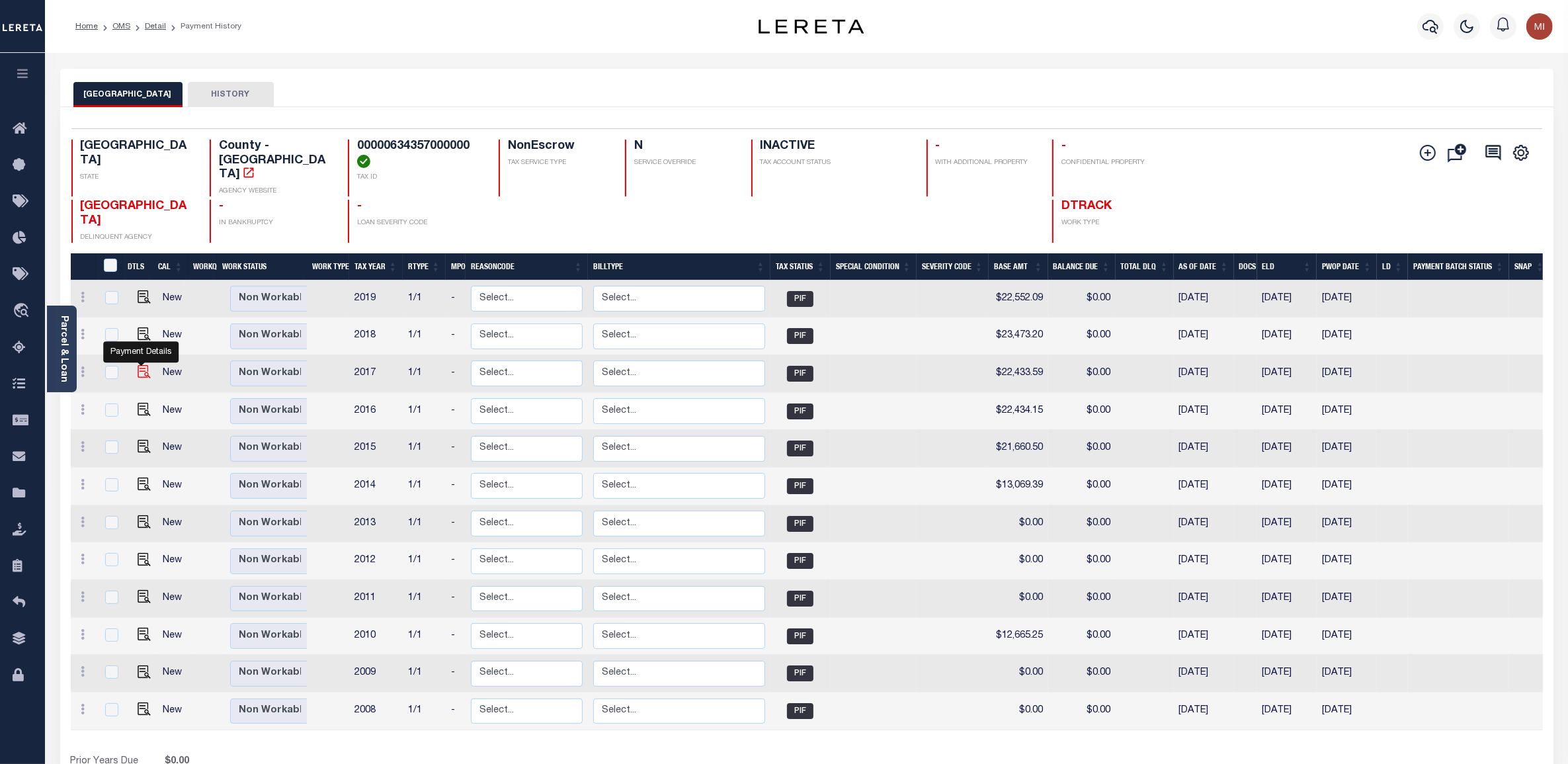
click at [140, 365] on img "" at bounding box center [144, 372] width 13 height 13
checkbox input "true"
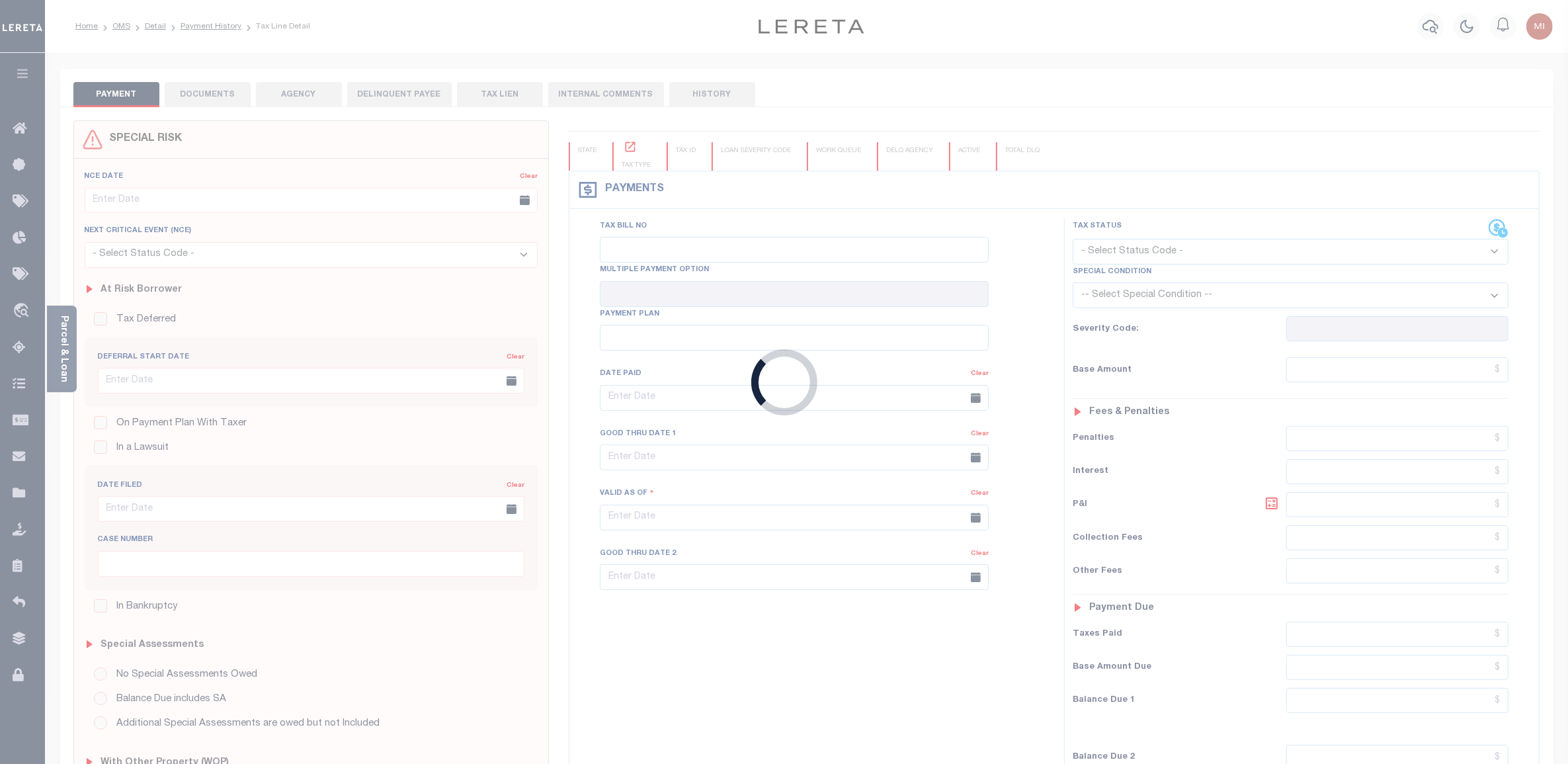
type input "[DATE]"
type input "$22,433.59"
type input "$0"
select select "PIF"
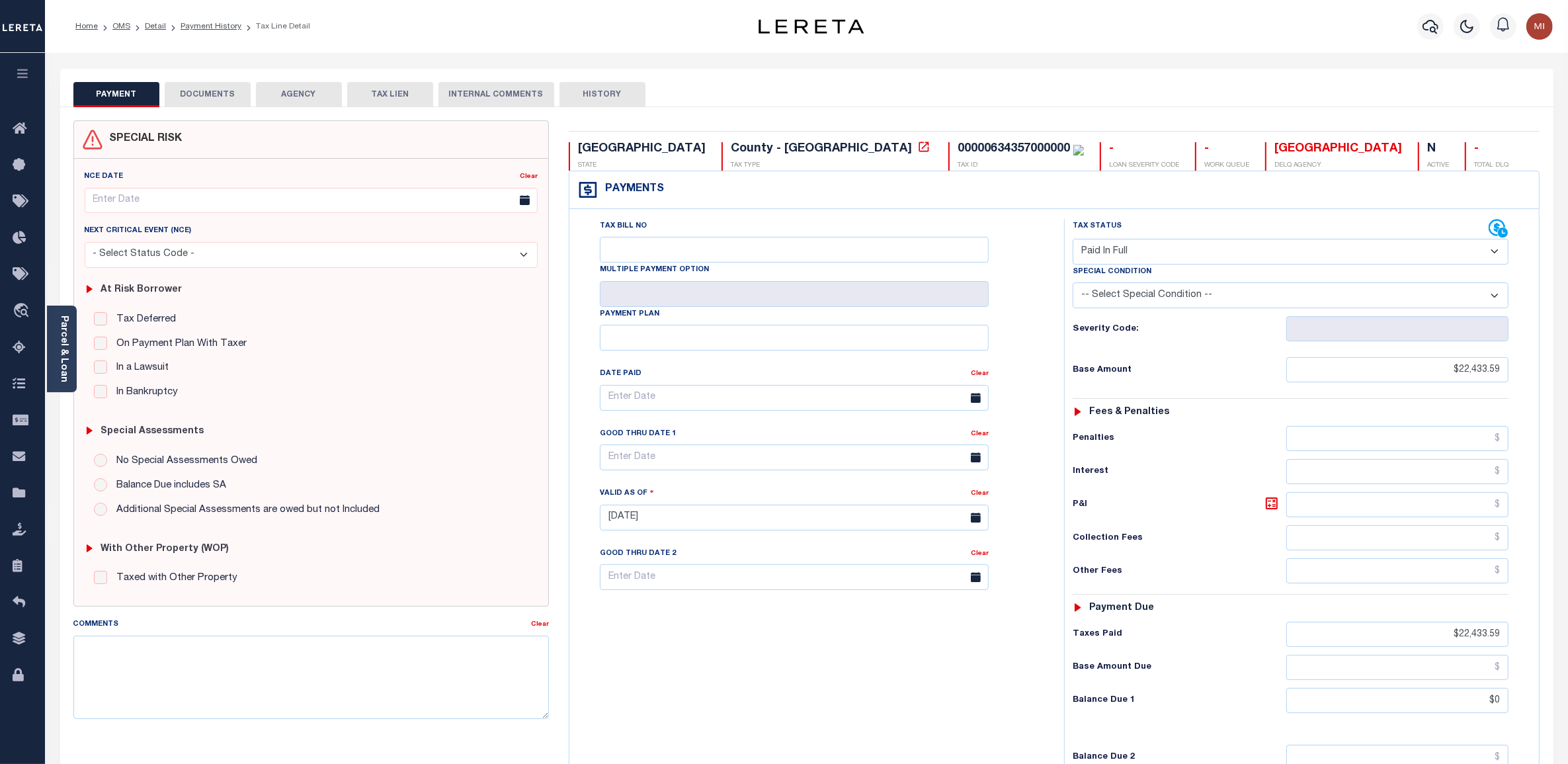
click at [231, 88] on button "DOCUMENTS" at bounding box center [208, 95] width 86 height 25
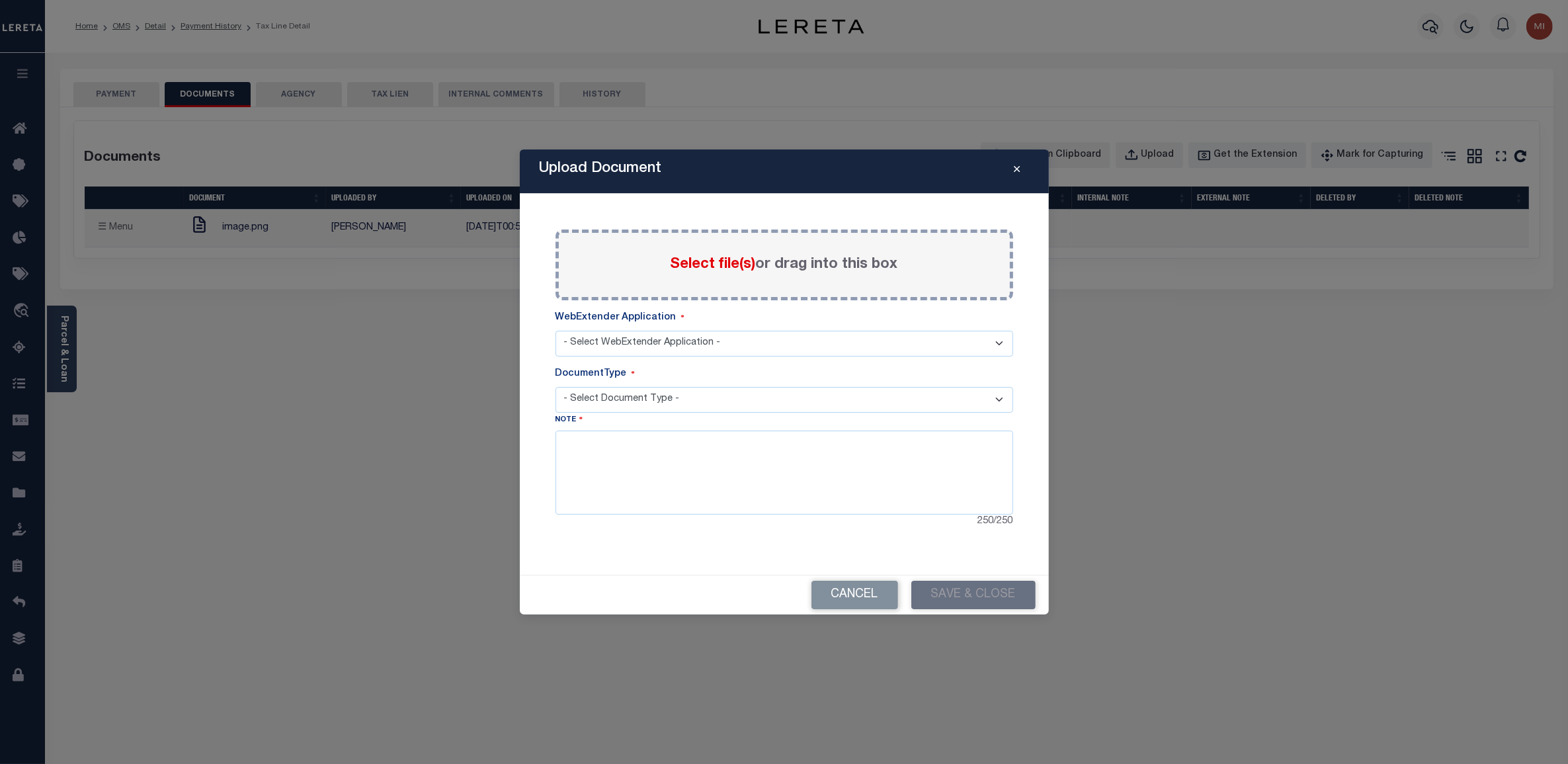
click at [746, 349] on select "- Select WebExtender Application - Services Borrower Correspondence" at bounding box center [784, 344] width 457 height 26
select select "55"
click at [556, 331] on select "- Select WebExtender Application - Services Borrower Correspondence" at bounding box center [784, 344] width 457 height 26
click at [633, 402] on select "- Select Document Type - PROOF OF DELINQUENT PAYMENT APPRAISAL NOTICE ATTORNEY …" at bounding box center [784, 400] width 457 height 26
select select "POP"
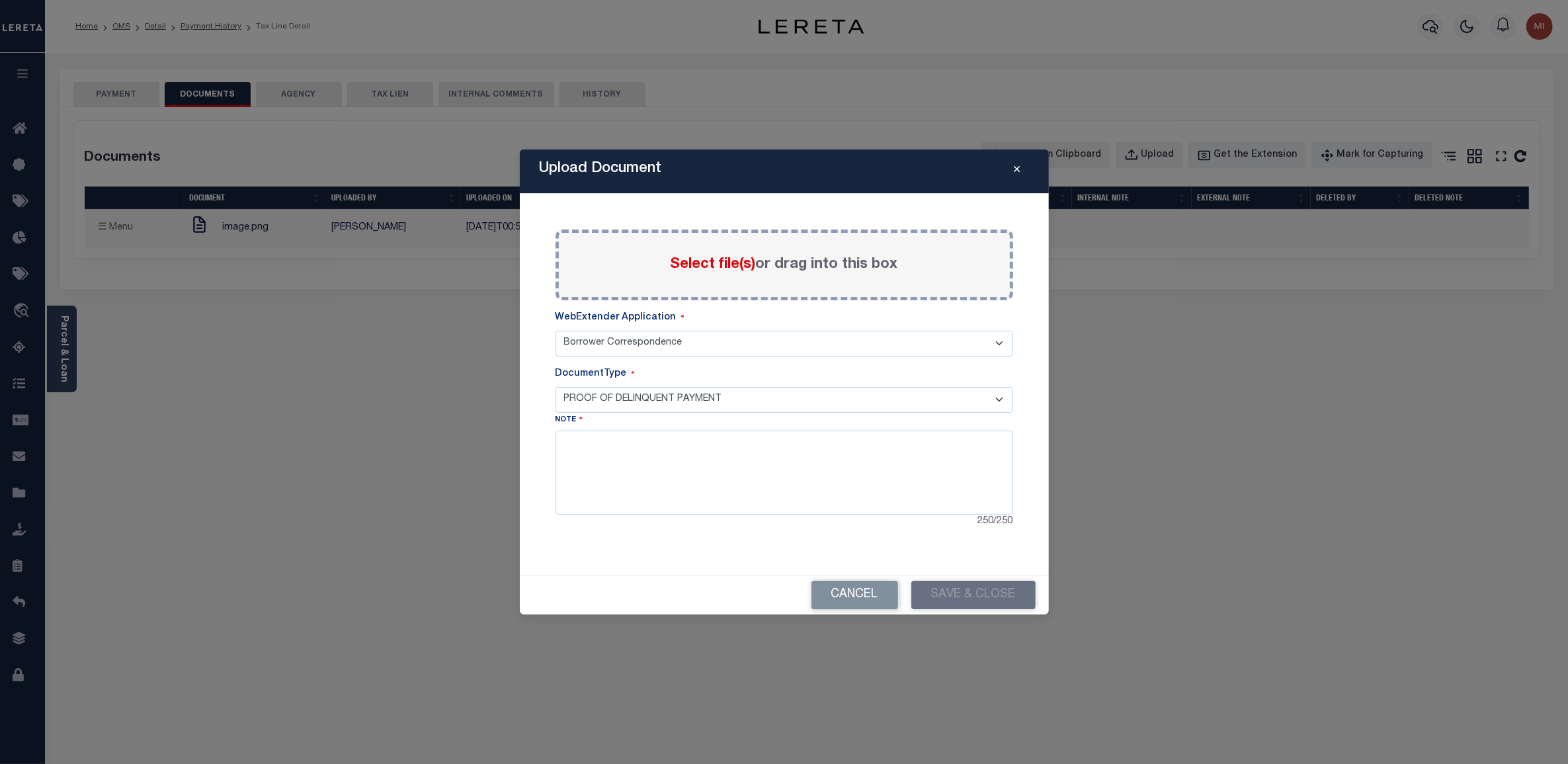
click at [556, 387] on select "- Select Document Type - PROOF OF DELINQUENT PAYMENT APPRAISAL NOTICE ATTORNEY …" at bounding box center [784, 400] width 457 height 26
click at [700, 269] on span "Select file(s)" at bounding box center [713, 265] width 85 height 15
click at [0, 0] on input "Select file(s) or drag into this box" at bounding box center [0, 0] width 0 height 0
click at [1017, 171] on icon "Close" at bounding box center [1018, 169] width 6 height 10
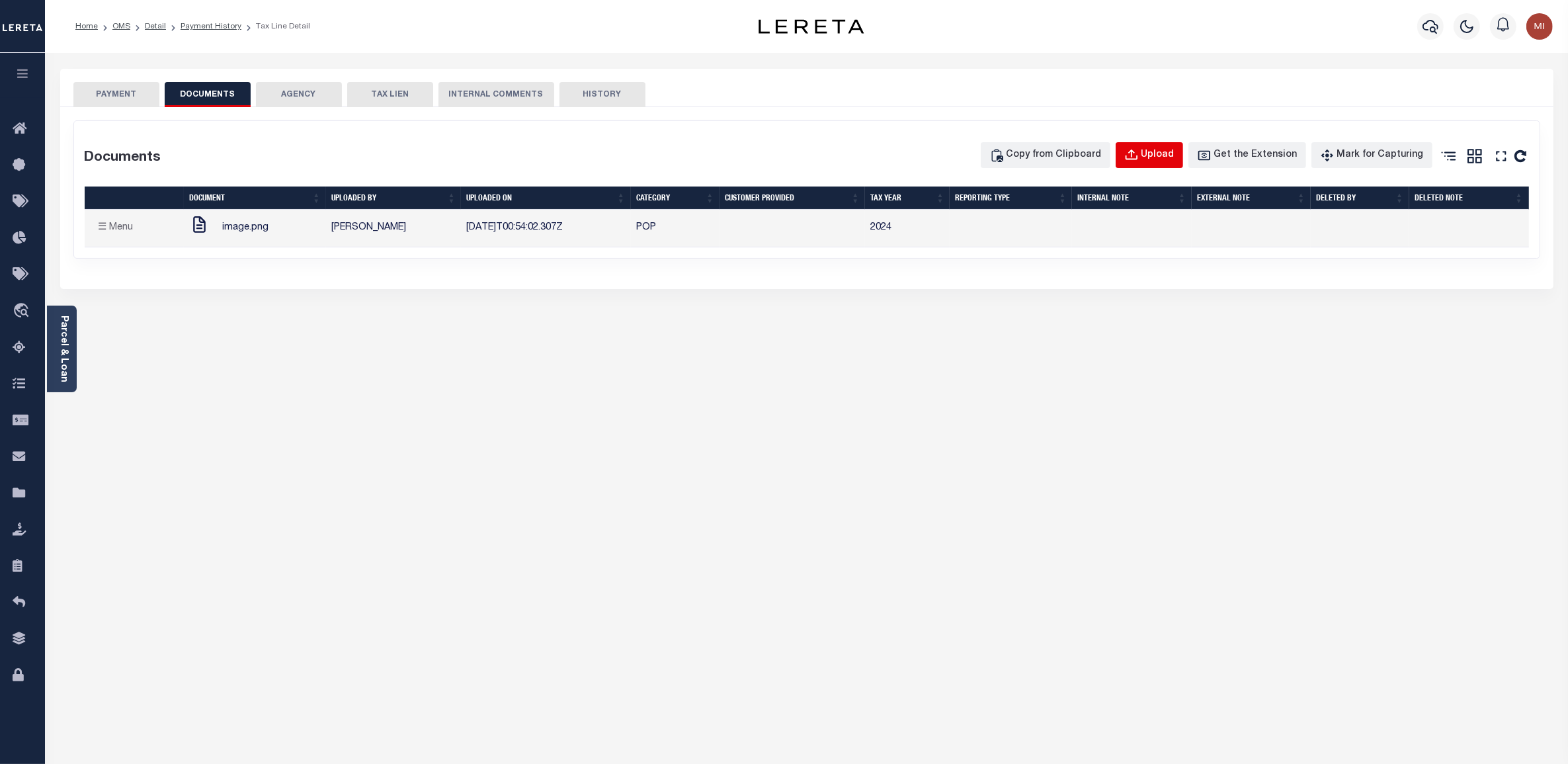
click at [1159, 154] on div "Upload" at bounding box center [1158, 156] width 33 height 15
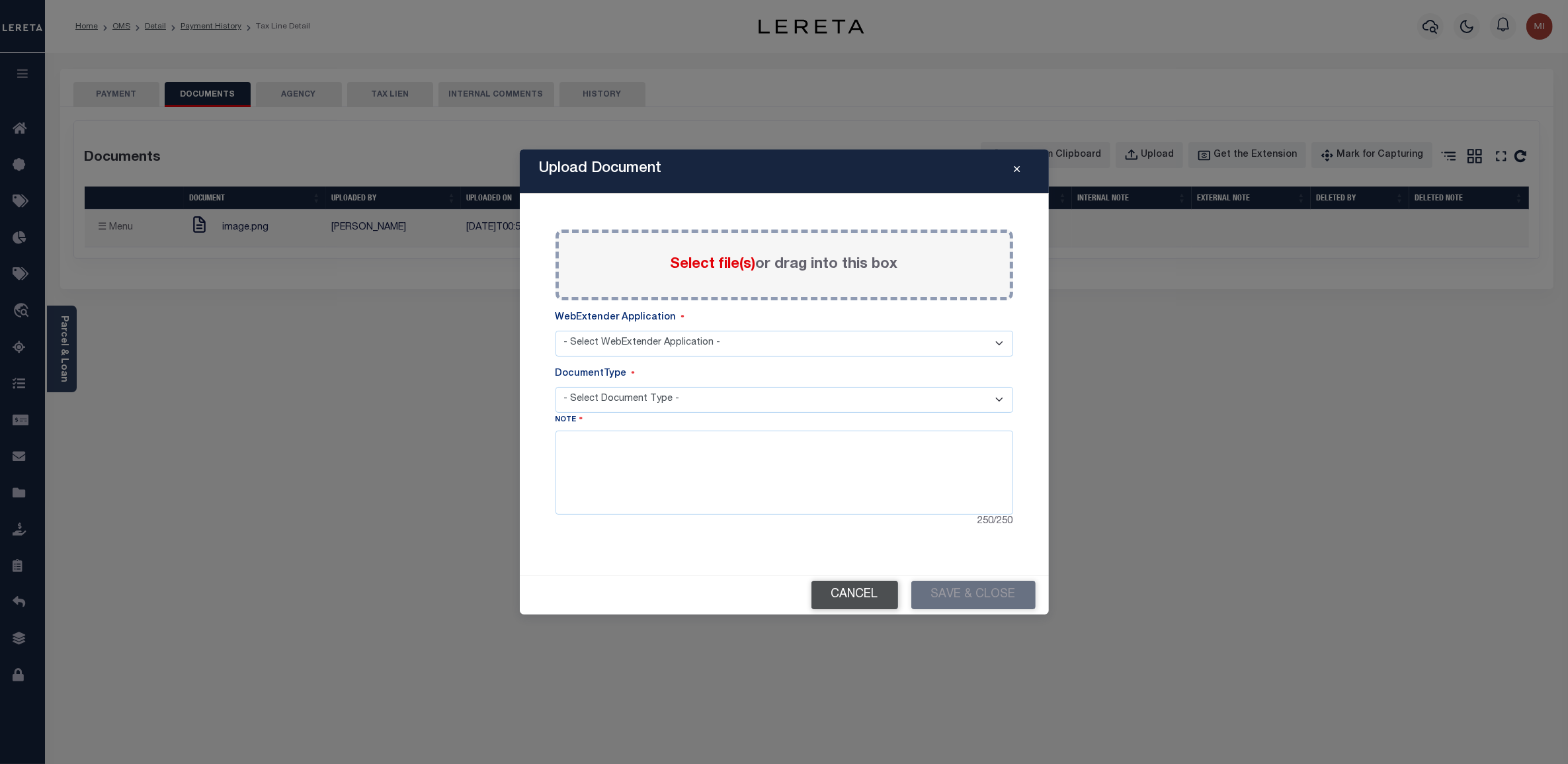
click at [870, 587] on button "Cancel" at bounding box center [854, 595] width 86 height 28
